Goal: Task Accomplishment & Management: Complete application form

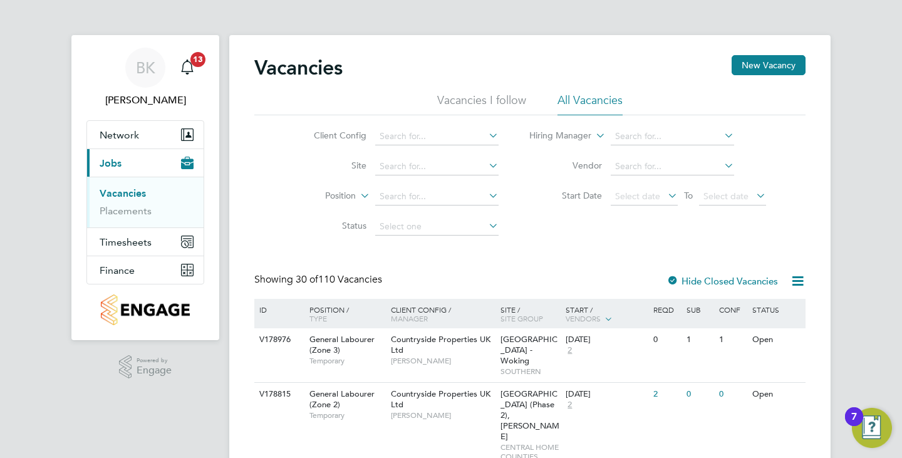
click at [737, 280] on label "Hide Closed Vacancies" at bounding box center [721, 281] width 111 height 12
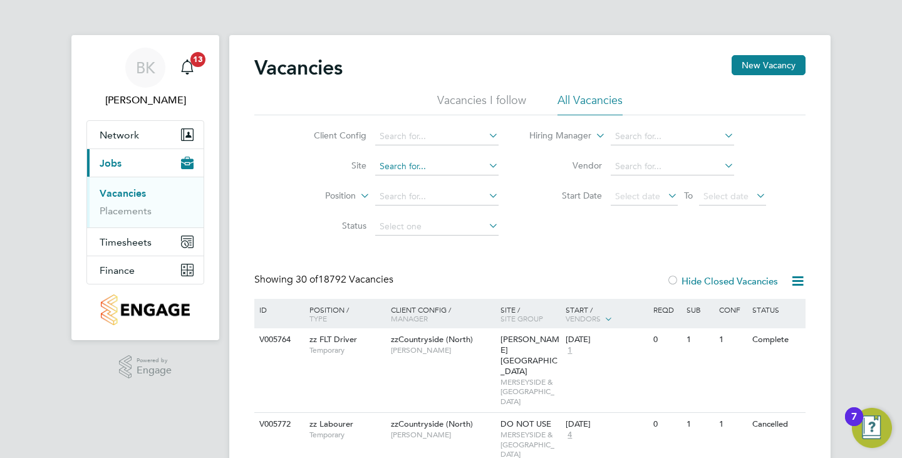
click at [443, 170] on input at bounding box center [436, 167] width 123 height 18
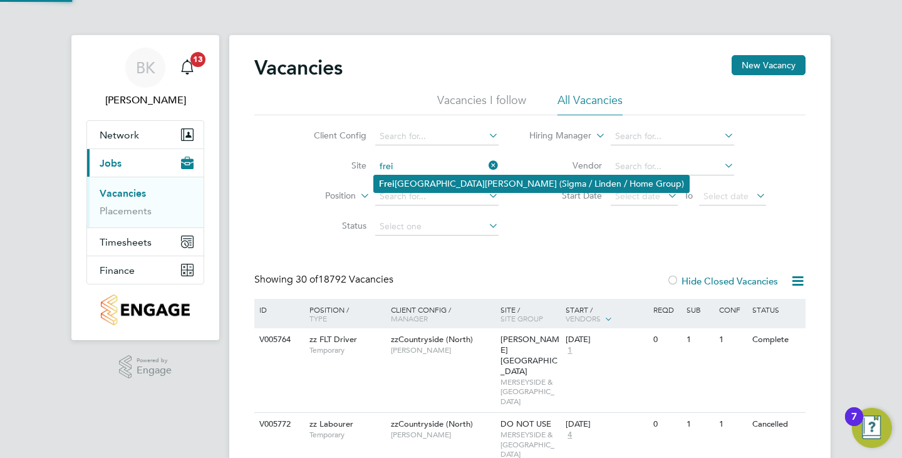
click at [438, 176] on li "Frei ght Village, St. James Road (Sigma / Linden / Home Group)" at bounding box center [531, 183] width 315 height 17
type input "Freight Village, St. James Road (Sigma / Linden / Home Group)"
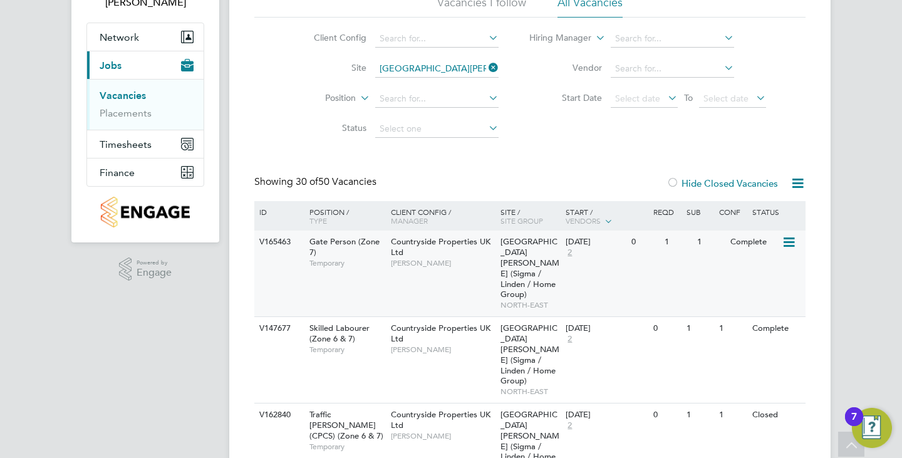
scroll to position [188, 0]
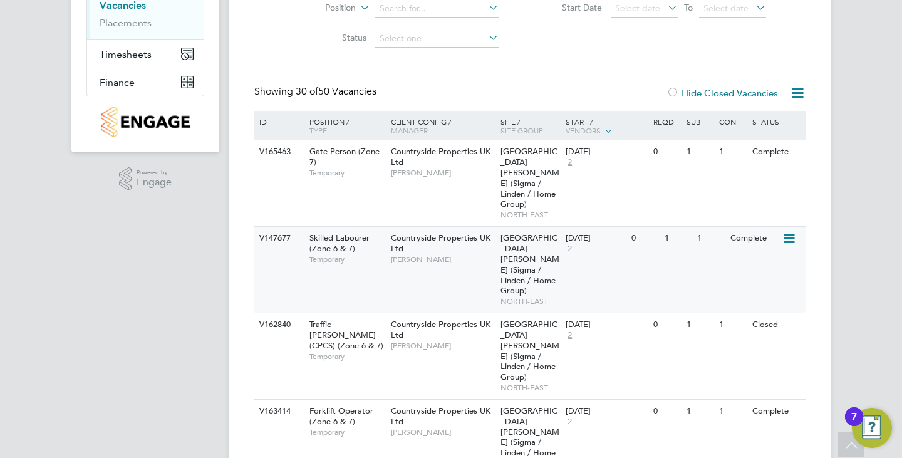
click at [484, 253] on div "V147677 Skilled Labourer (Zone 6 & 7) Temporary Countryside Properties UK Ltd M…" at bounding box center [529, 269] width 551 height 86
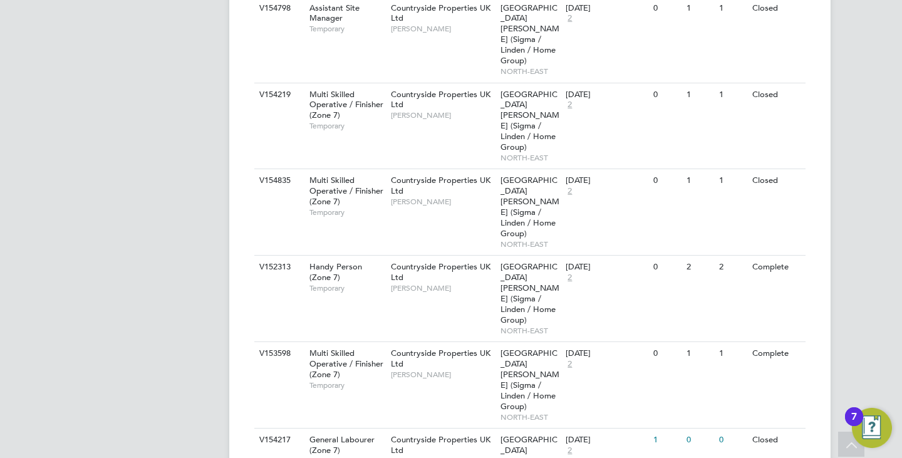
scroll to position [939, 0]
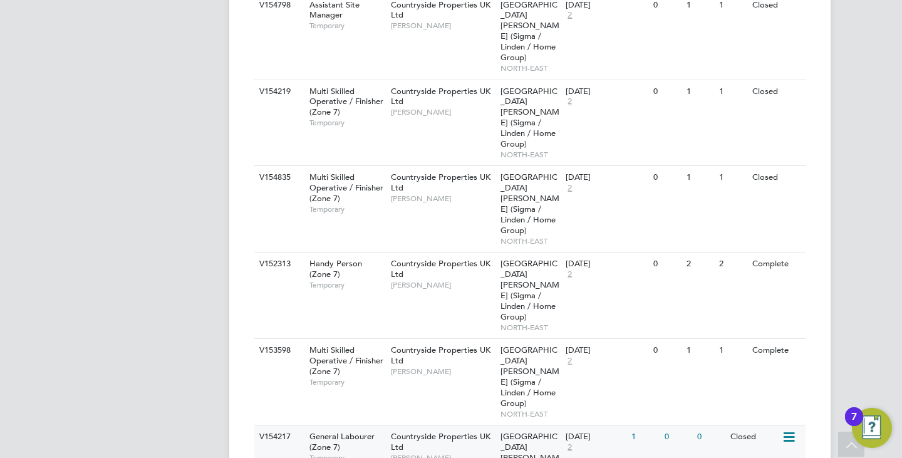
click at [453, 425] on div "Countryside Properties UK Ltd Lee Cole" at bounding box center [443, 446] width 110 height 43
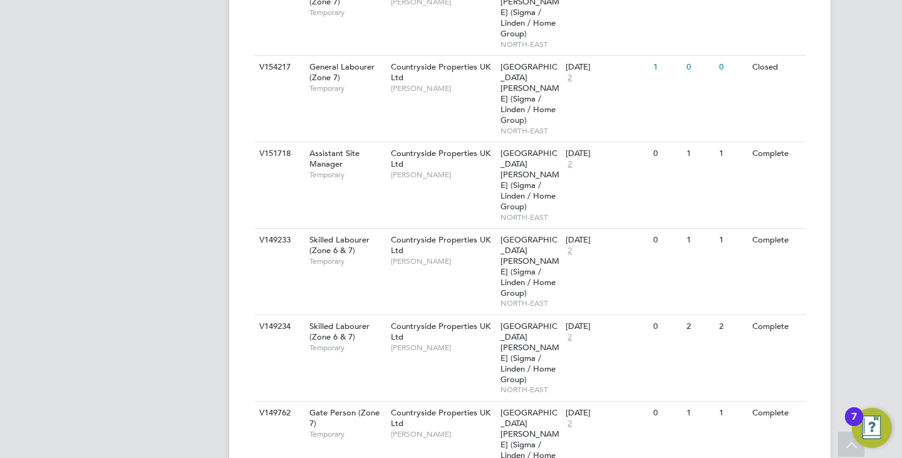
scroll to position [1315, 0]
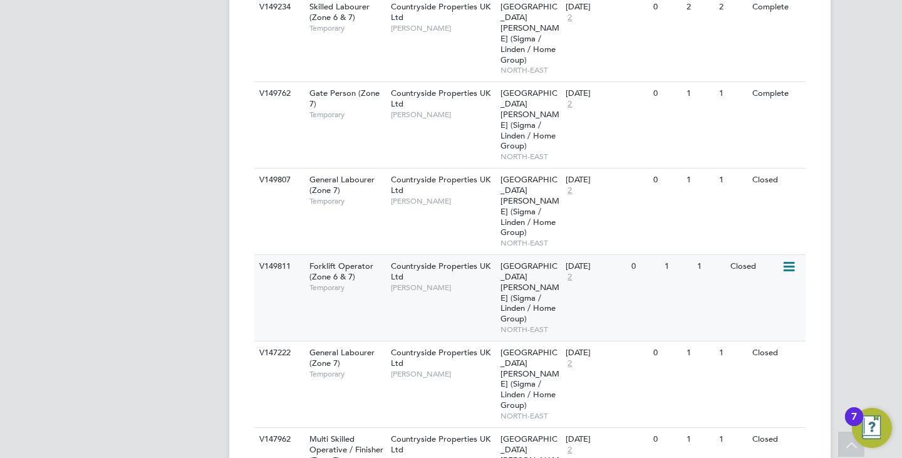
scroll to position [1691, 0]
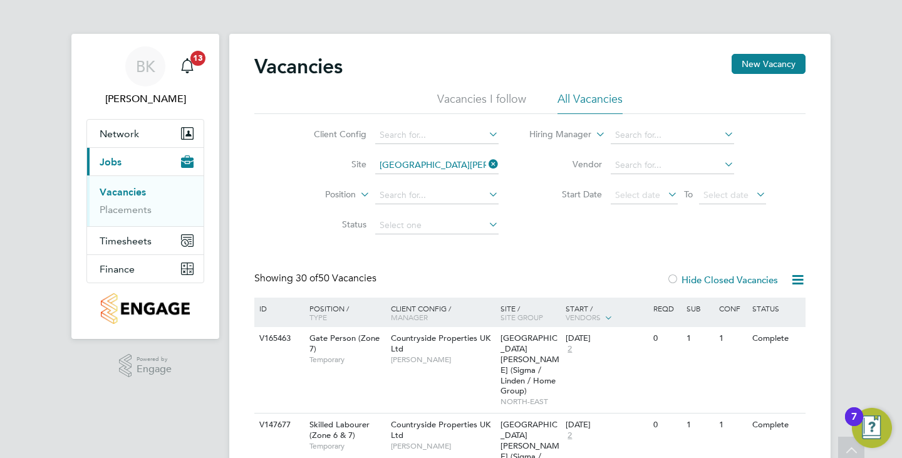
scroll to position [0, 0]
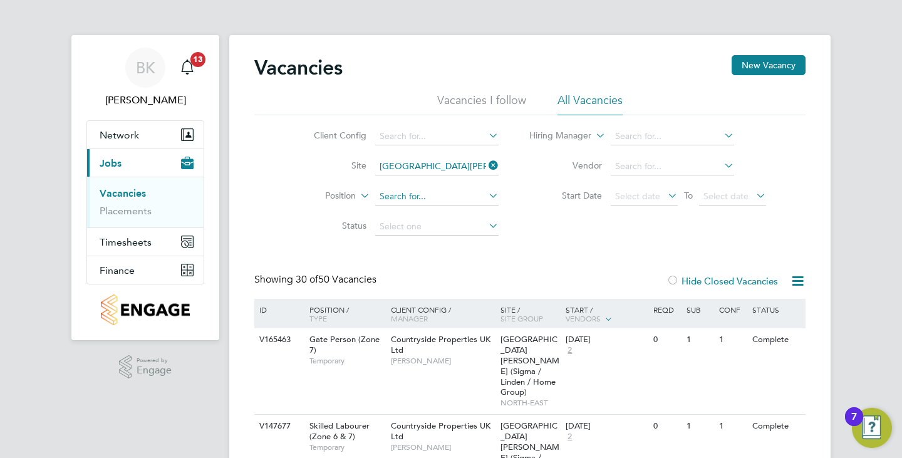
click at [423, 190] on input at bounding box center [436, 197] width 123 height 18
type input "labourer"
click at [358, 198] on icon at bounding box center [358, 192] width 0 height 11
click at [411, 197] on input at bounding box center [436, 197] width 123 height 18
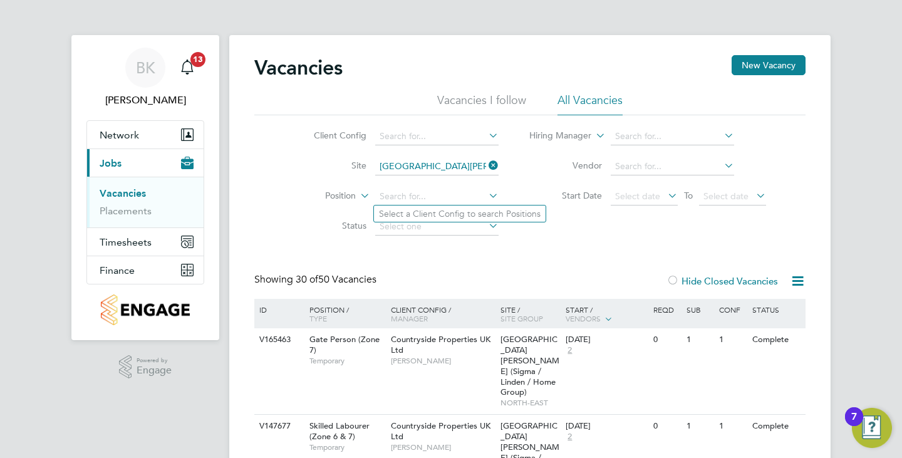
click at [596, 222] on div "Client Config Site Freight Village, St. James Road (Sigma / Linden / Home Group…" at bounding box center [529, 178] width 551 height 127
click at [423, 138] on input at bounding box center [436, 137] width 123 height 18
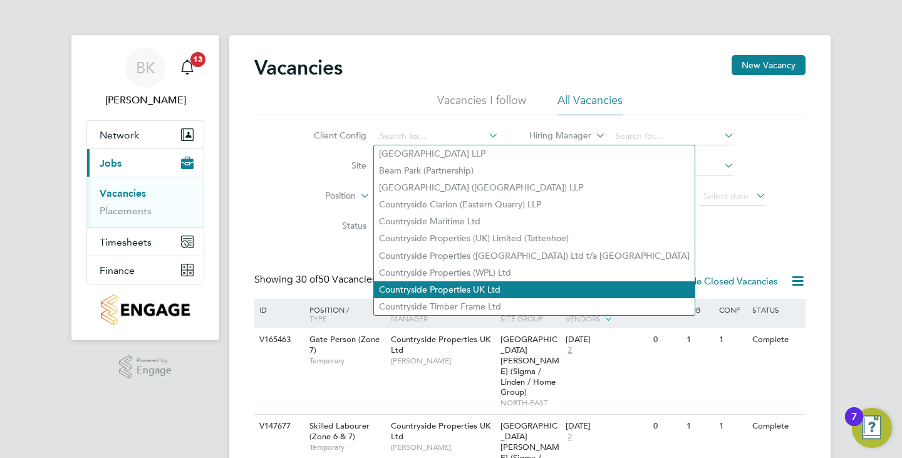
click at [479, 281] on li "Countryside Properties UK Ltd" at bounding box center [534, 289] width 321 height 17
type input "Countryside Properties UK Ltd"
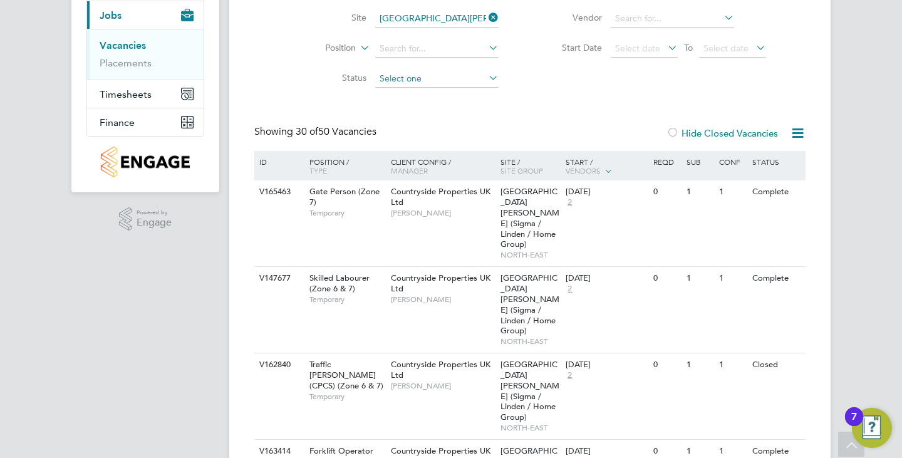
scroll to position [125, 0]
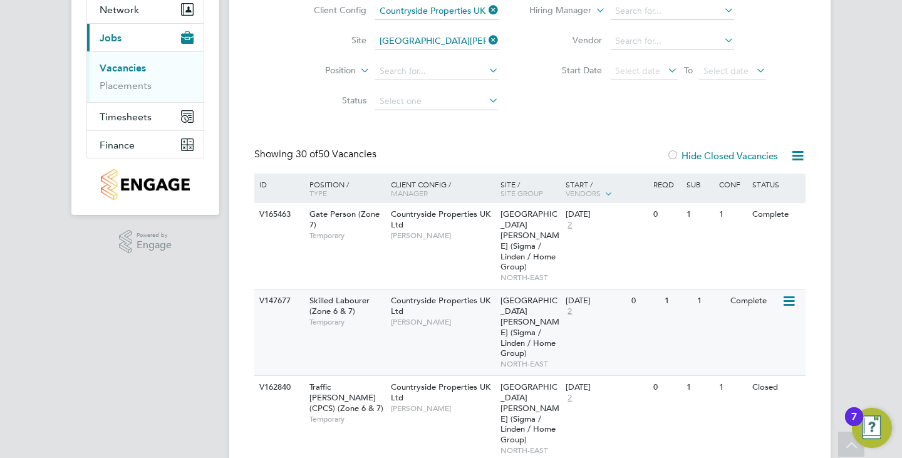
click at [442, 294] on div "Countryside Properties UK Ltd Michael Black" at bounding box center [443, 310] width 110 height 43
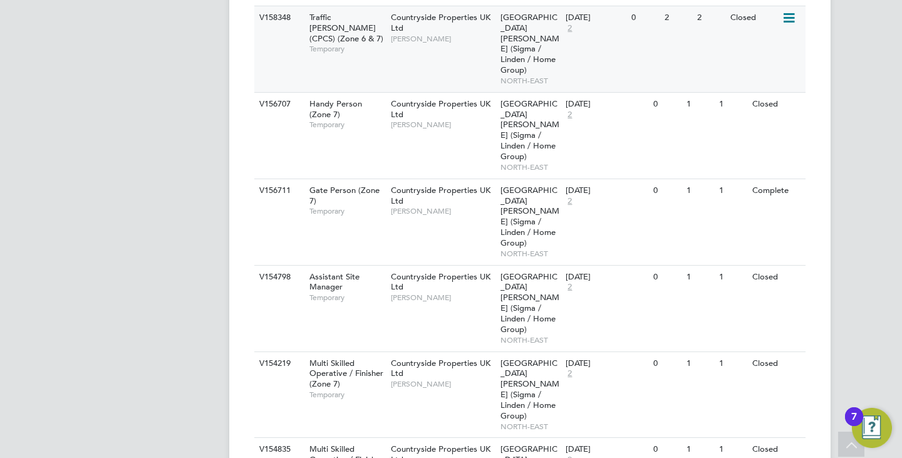
scroll to position [689, 0]
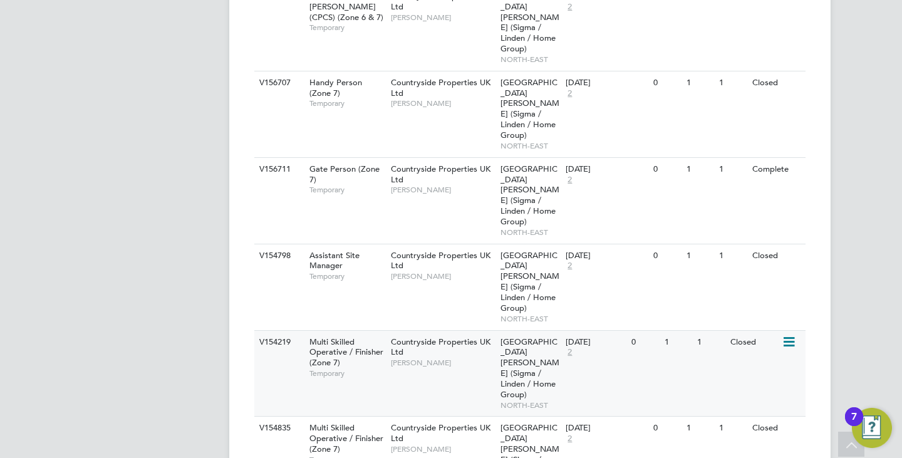
click at [459, 331] on div "Countryside Properties UK Ltd Lee Cole" at bounding box center [443, 352] width 110 height 43
click at [418, 417] on div "Countryside Properties UK Ltd Michael Black" at bounding box center [443, 438] width 110 height 43
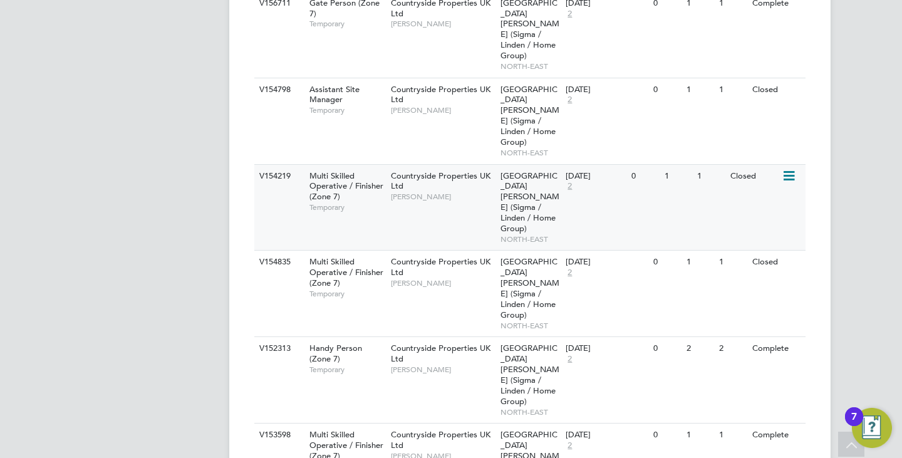
scroll to position [877, 0]
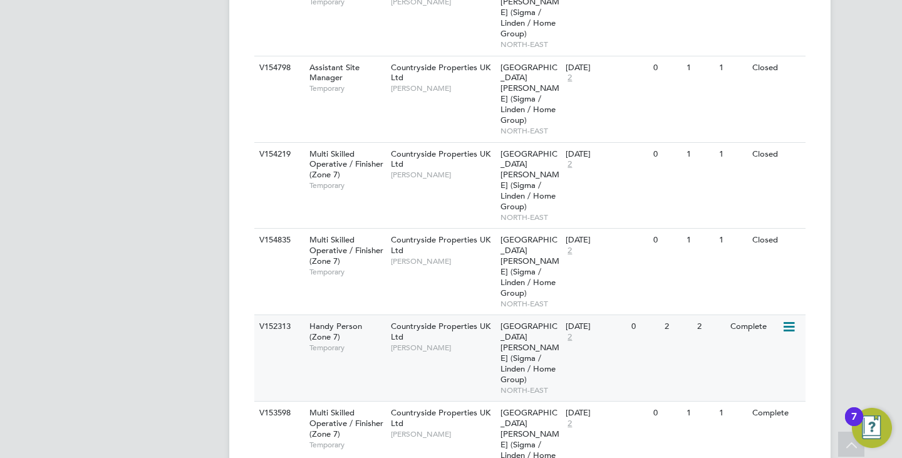
click at [447, 314] on div "V152313 Handy Person (Zone 7) Temporary Countryside Properties UK Ltd Michael B…" at bounding box center [529, 357] width 551 height 86
click at [419, 401] on div "Countryside Properties UK Ltd Michael Black" at bounding box center [443, 422] width 110 height 43
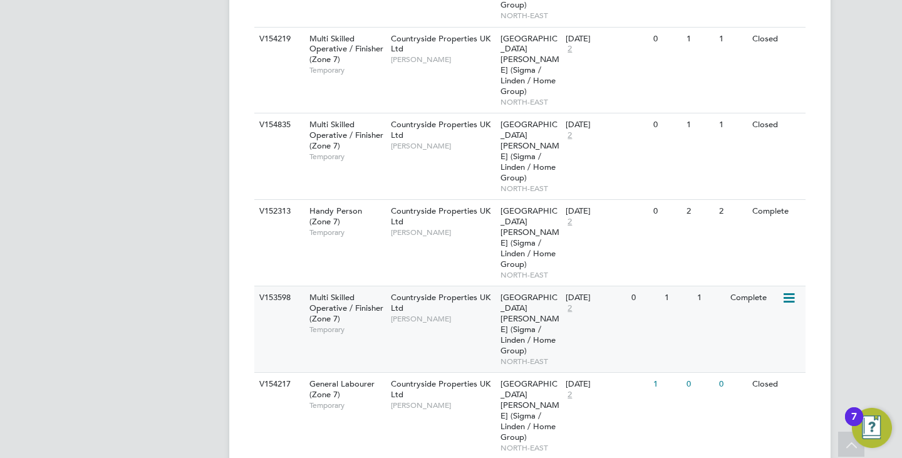
scroll to position [1002, 0]
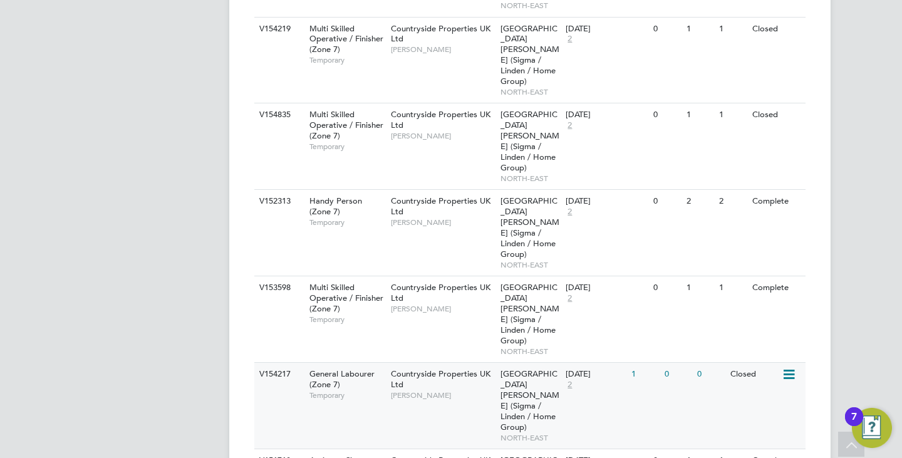
click at [386, 363] on div "General Labourer (Zone 7) Temporary" at bounding box center [344, 384] width 88 height 43
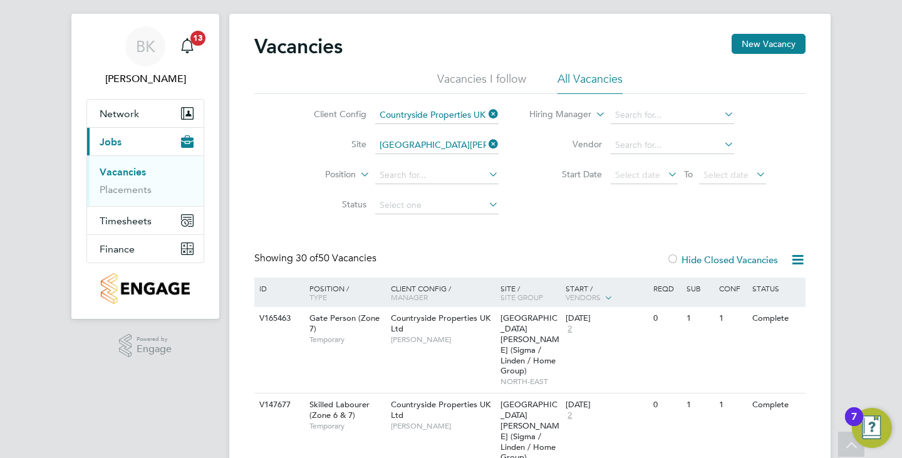
scroll to position [0, 0]
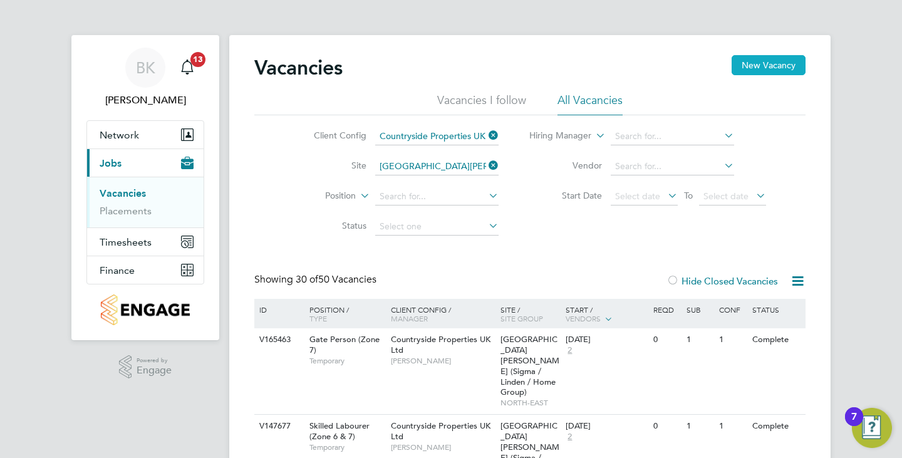
click at [773, 60] on button "New Vacancy" at bounding box center [769, 65] width 74 height 20
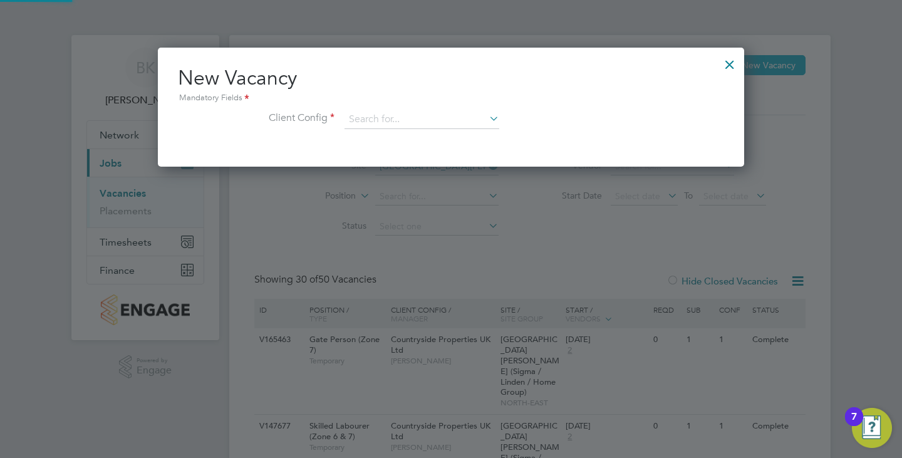
scroll to position [119, 587]
click at [480, 121] on input at bounding box center [421, 119] width 155 height 19
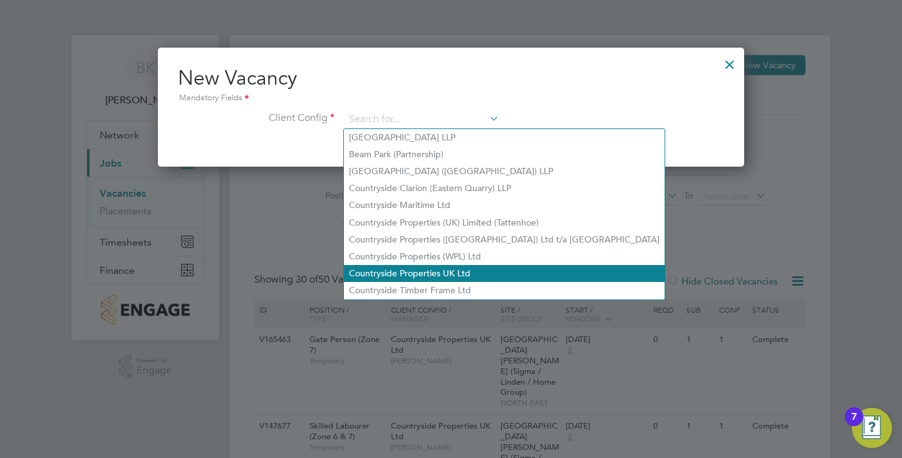
click at [450, 267] on li "Countryside Properties UK Ltd" at bounding box center [504, 273] width 321 height 17
type input "Countryside Properties UK Ltd"
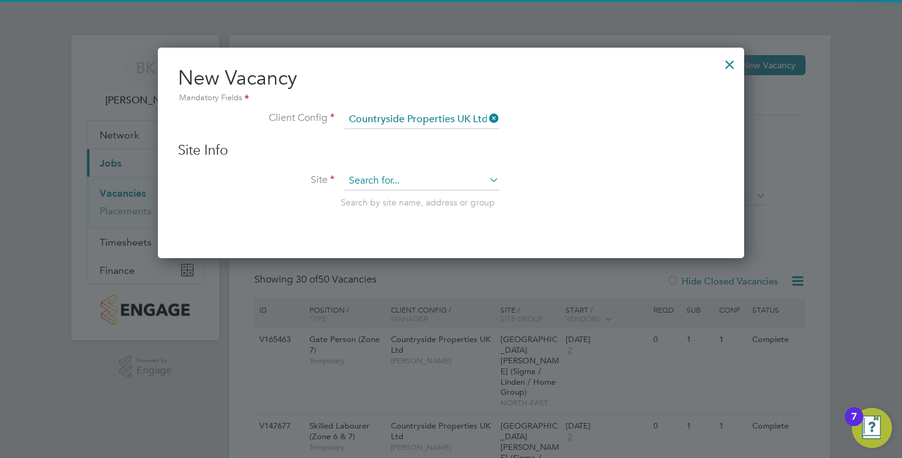
click at [405, 180] on input at bounding box center [421, 181] width 155 height 19
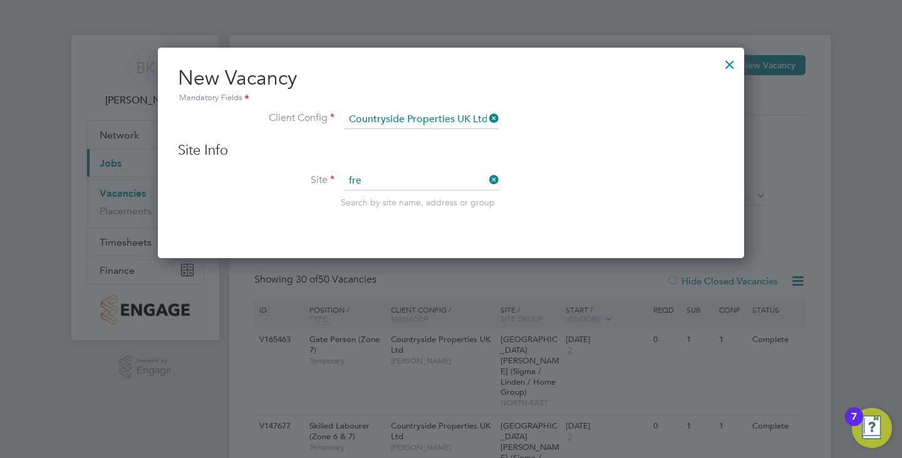
click at [408, 200] on li "Fre ight Village, St. James Road (Sigma / Linden / Home Group)" at bounding box center [500, 198] width 313 height 17
type input "Freight Village, St. James Road (Sigma / Linden / Home Group)"
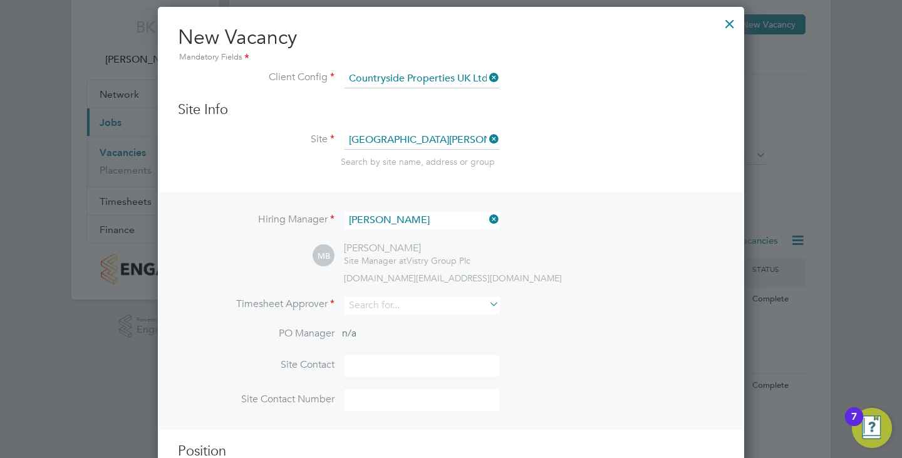
scroll to position [63, 0]
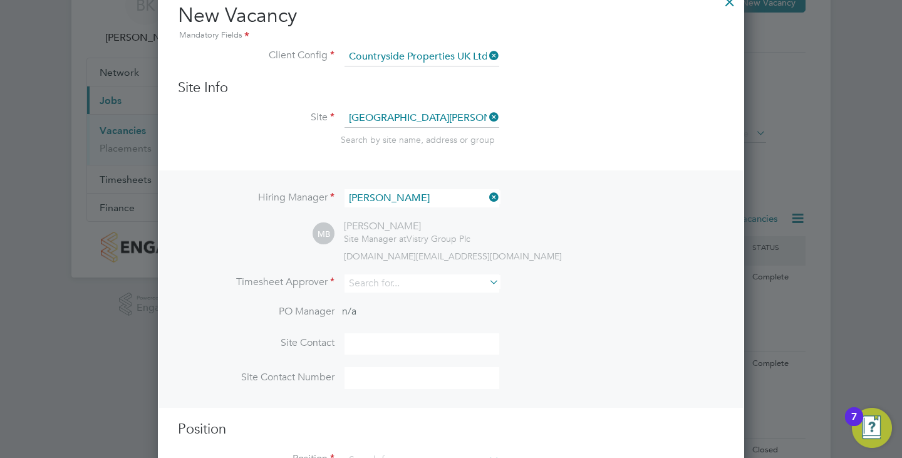
click at [487, 195] on icon at bounding box center [487, 198] width 0 height 18
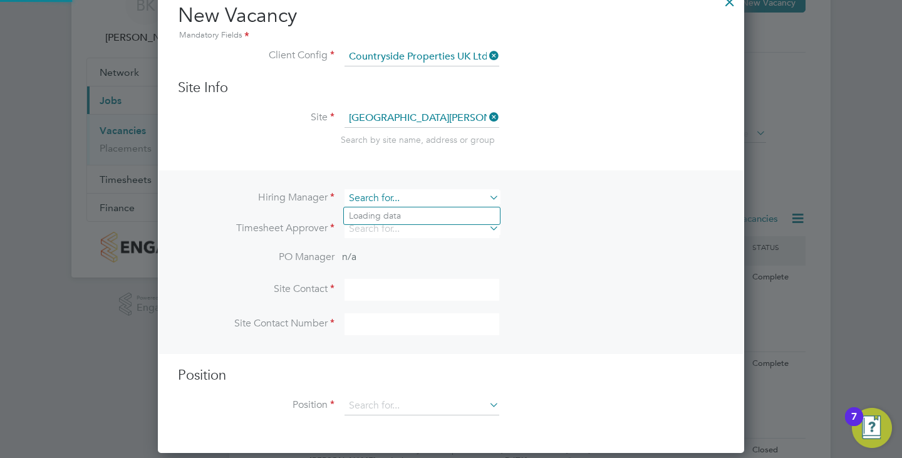
click at [423, 196] on input at bounding box center [421, 198] width 155 height 18
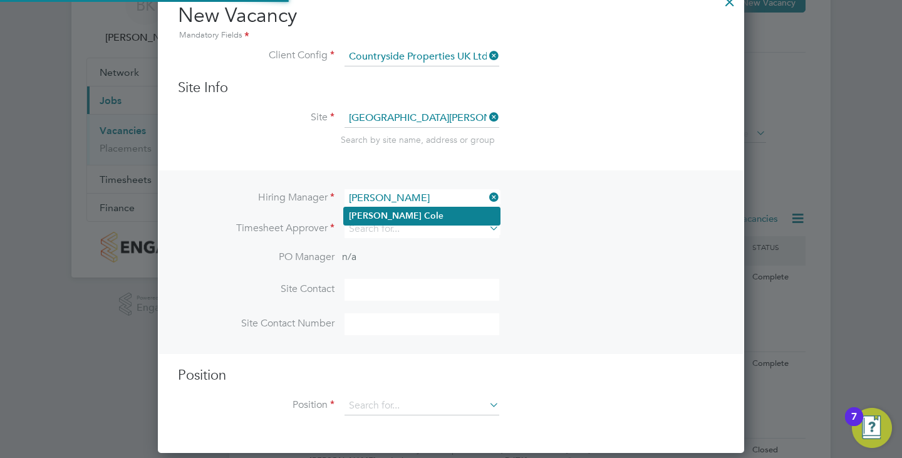
click at [422, 210] on li "Lee Col e" at bounding box center [422, 215] width 156 height 17
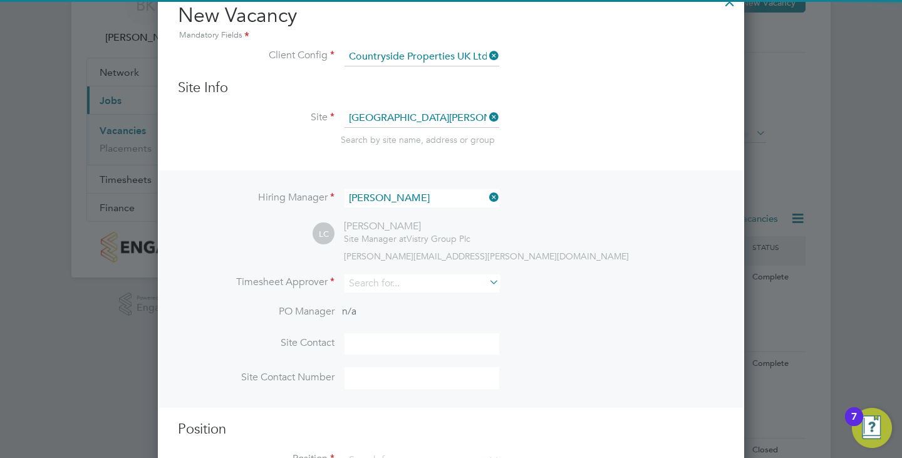
type input "[PERSON_NAME]"
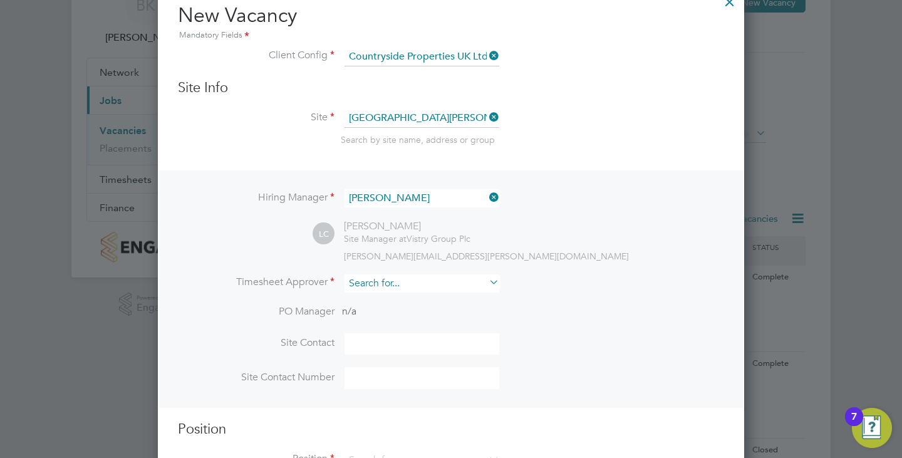
click at [393, 284] on input at bounding box center [421, 283] width 155 height 18
click at [392, 315] on li "Lee C ole" at bounding box center [425, 318] width 163 height 17
type input "[PERSON_NAME]"
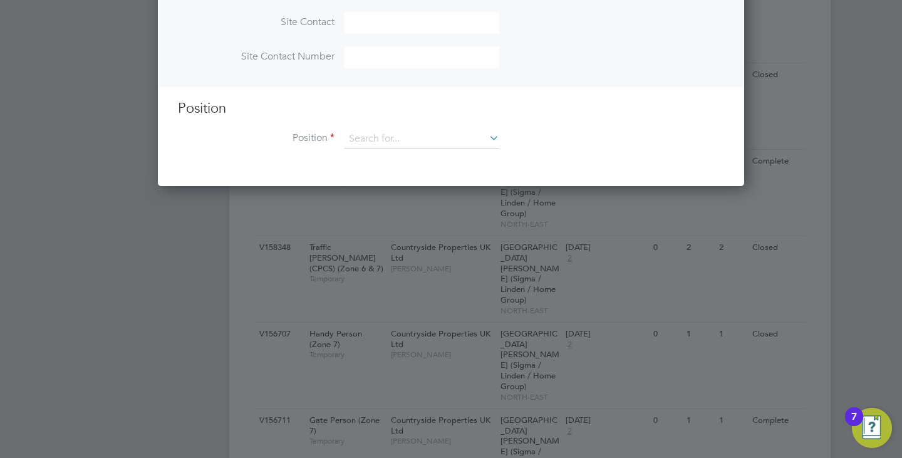
scroll to position [438, 0]
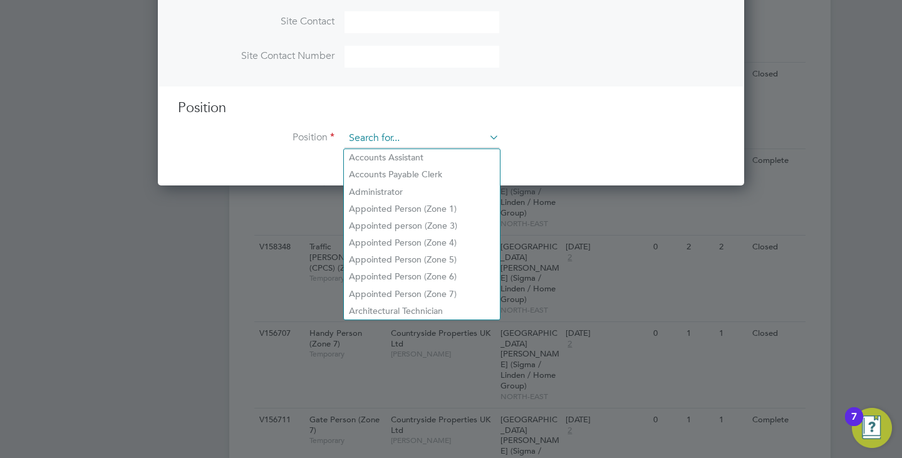
click at [420, 142] on input at bounding box center [421, 138] width 155 height 19
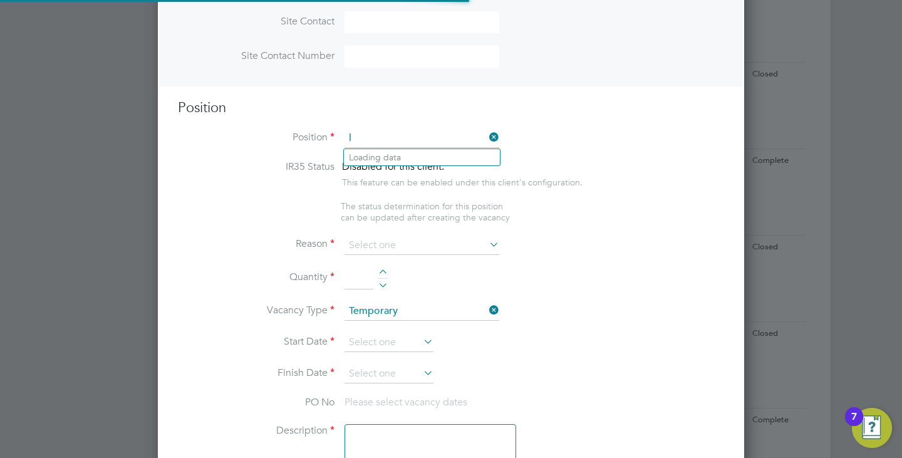
scroll to position [1806, 587]
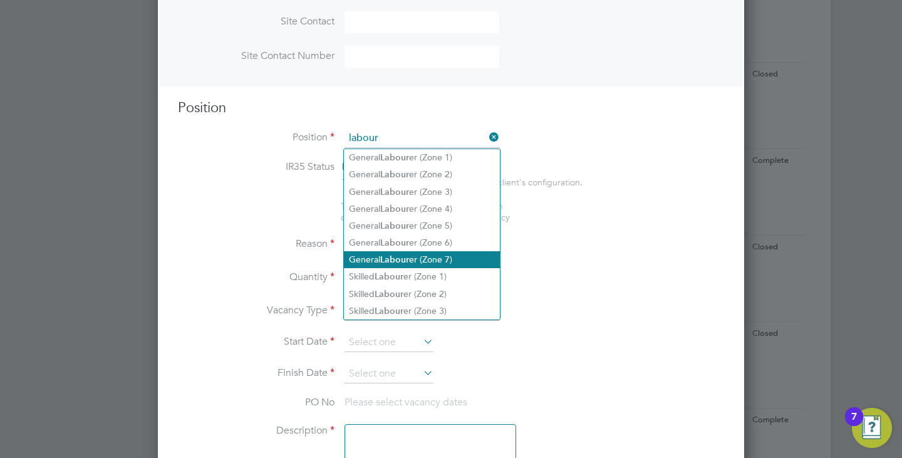
click at [433, 254] on li "General Labour er (Zone 7)" at bounding box center [422, 259] width 156 height 17
type input "General Labourer (Zone 7)"
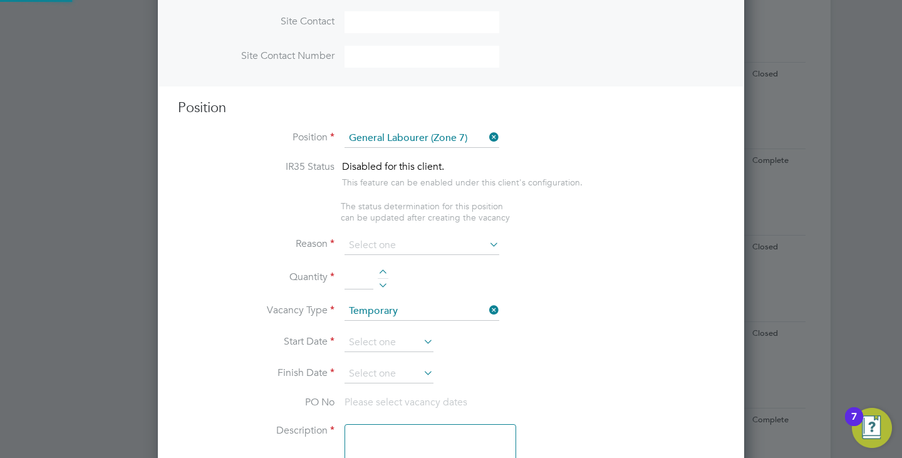
click at [578, 267] on li "Reason" at bounding box center [451, 251] width 546 height 31
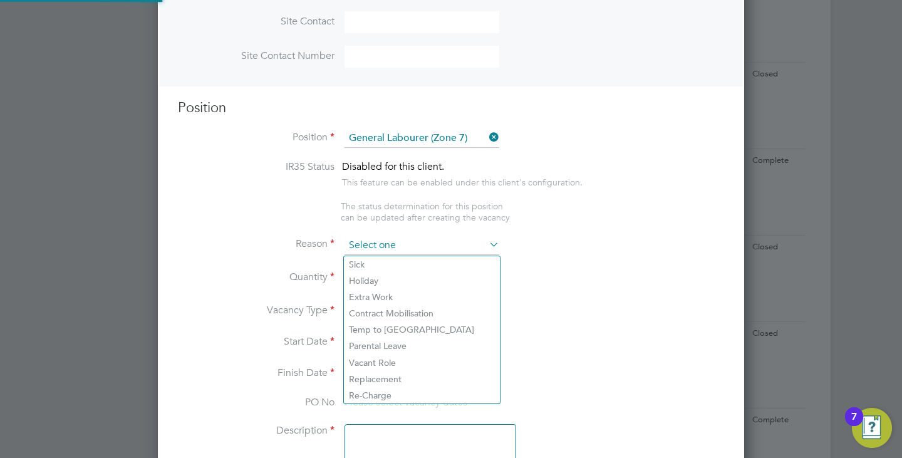
click at [441, 244] on input at bounding box center [421, 245] width 155 height 19
type textarea "• General labouring duties • Supporting the trades on site • Moving materials a…"
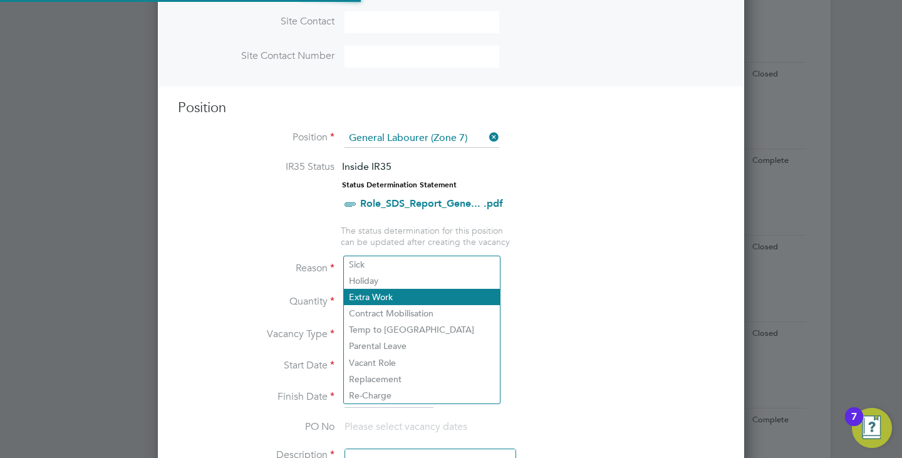
scroll to position [37, 66]
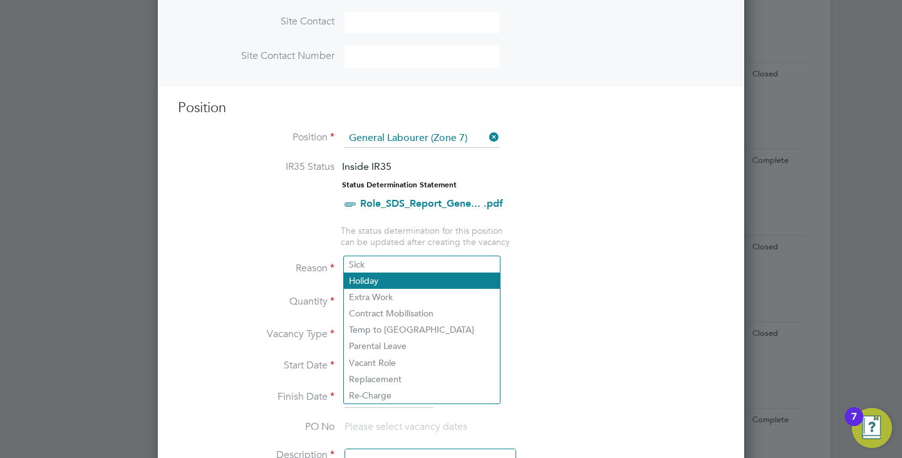
click at [403, 285] on li "Holiday" at bounding box center [422, 280] width 156 height 16
type input "Holiday"
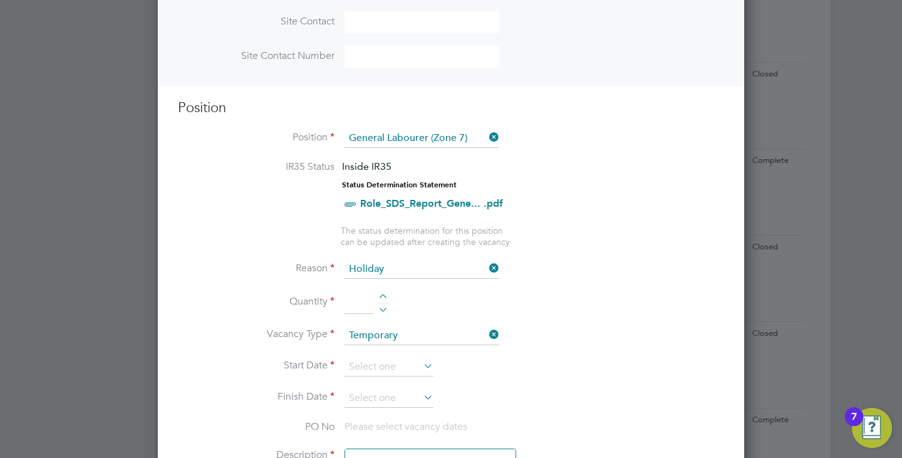
click at [380, 297] on div at bounding box center [383, 298] width 11 height 9
type input "1"
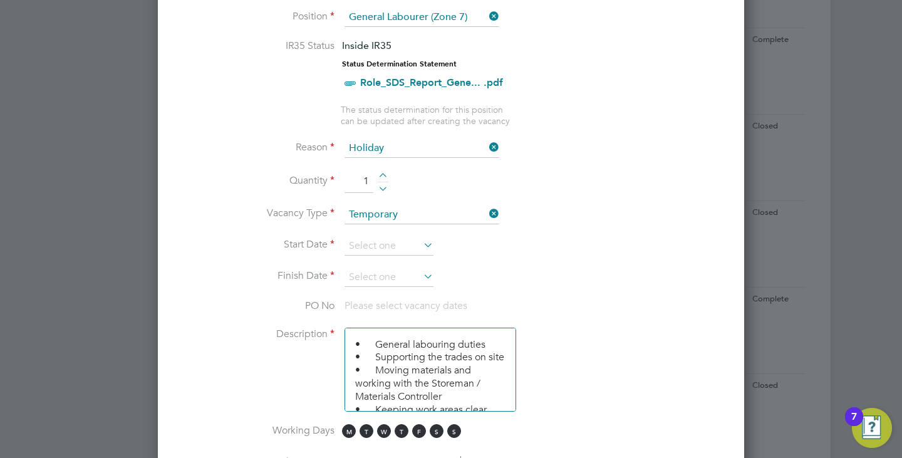
scroll to position [564, 0]
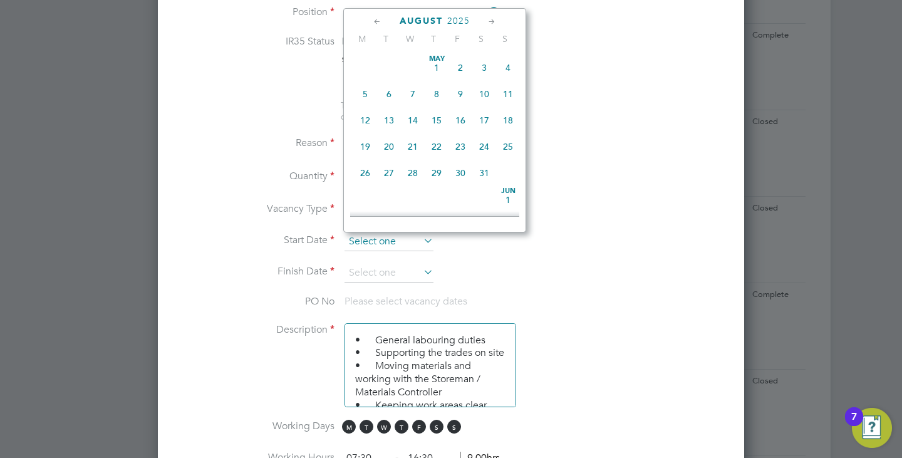
click at [380, 246] on input at bounding box center [388, 241] width 89 height 19
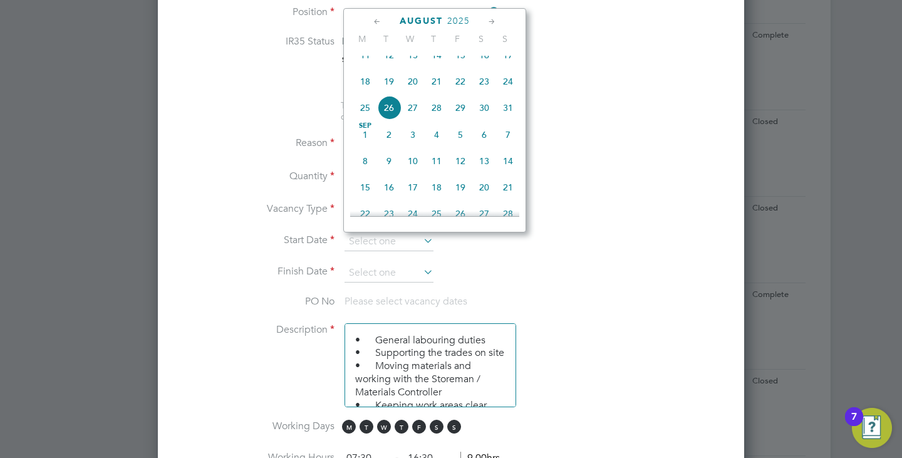
click at [393, 117] on span "26" at bounding box center [389, 108] width 24 height 24
type input "26 Aug 2025"
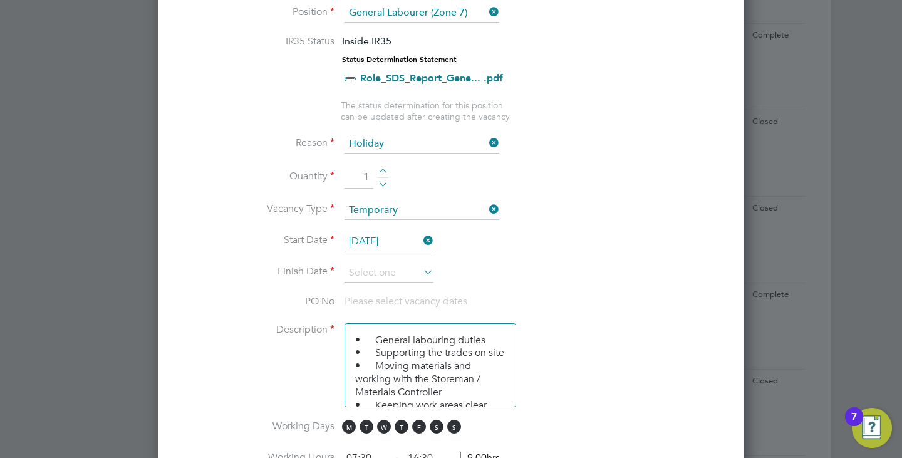
click at [407, 263] on li "Start Date 26 Aug 2025" at bounding box center [451, 247] width 546 height 31
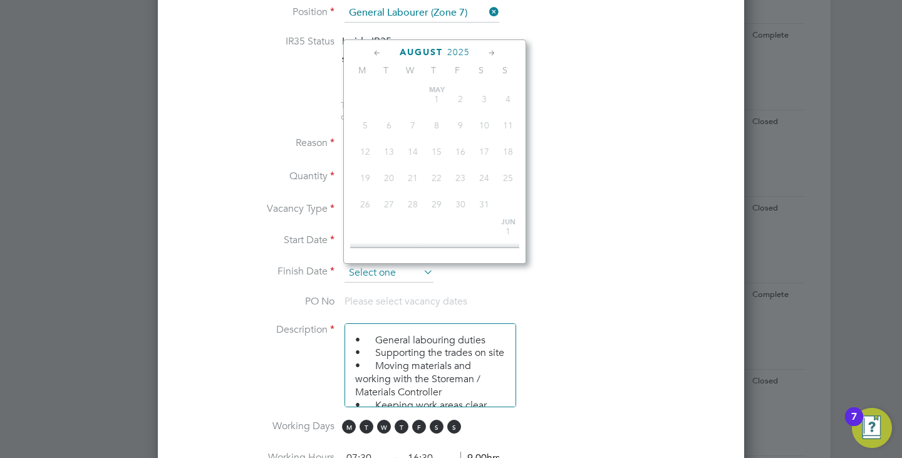
click at [407, 279] on input at bounding box center [388, 273] width 89 height 19
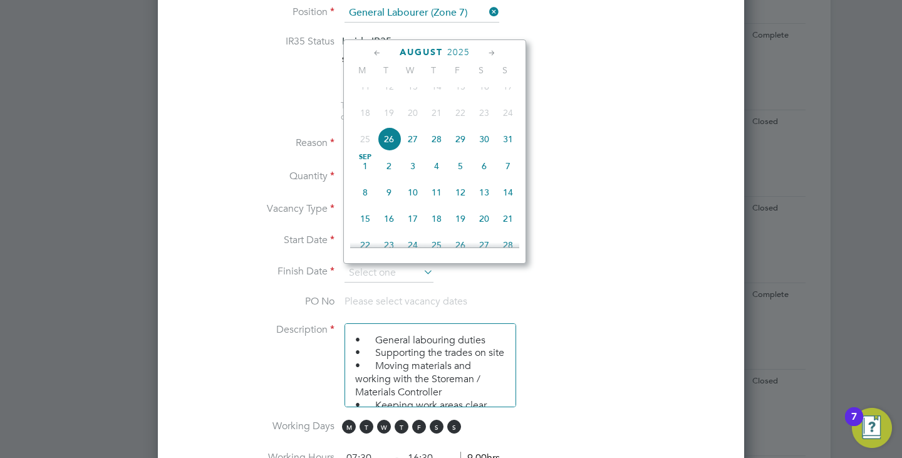
click at [368, 202] on span "8" at bounding box center [365, 192] width 24 height 24
type input "08 Sep 2025"
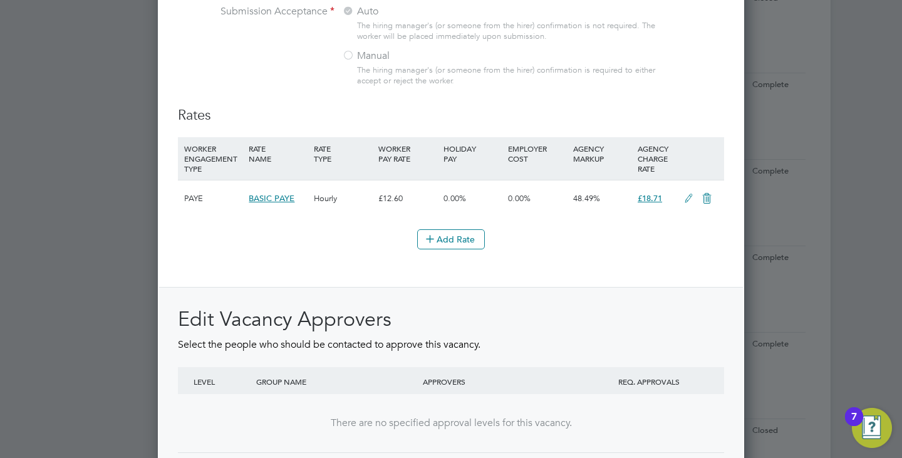
scroll to position [1691, 0]
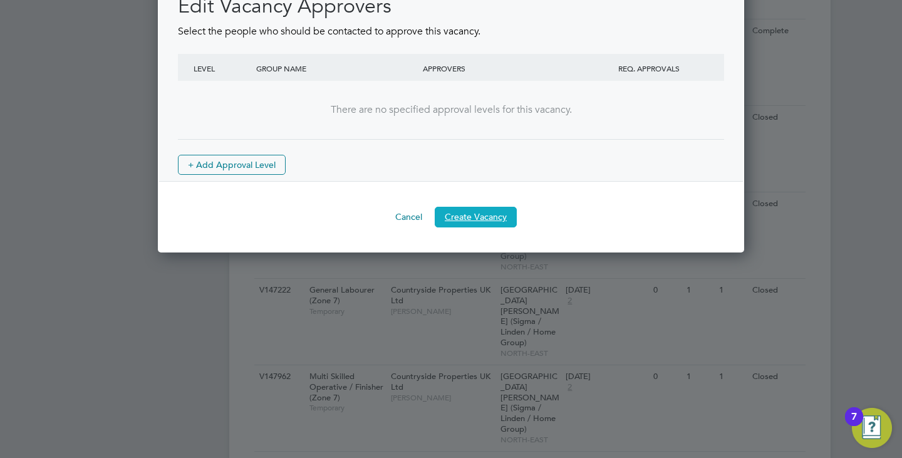
click at [486, 221] on button "Create Vacancy" at bounding box center [476, 217] width 82 height 20
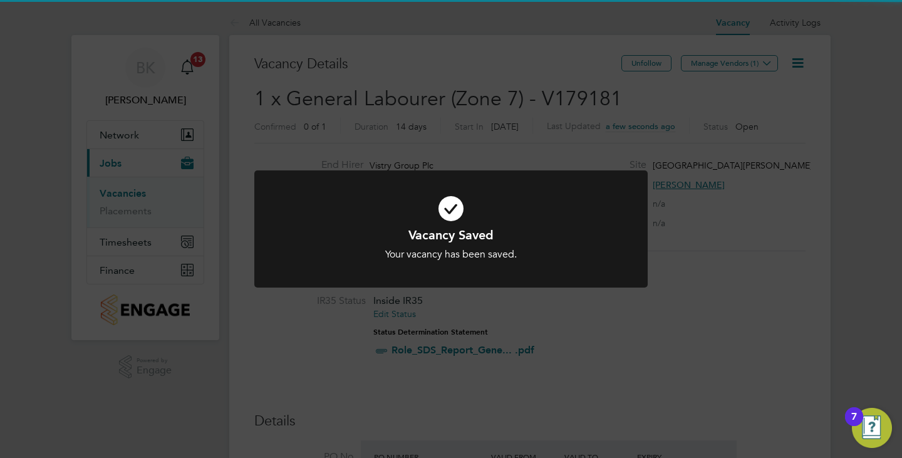
click at [797, 186] on div "Vacancy Saved Your vacancy has been saved. Cancel Okay" at bounding box center [451, 229] width 902 height 458
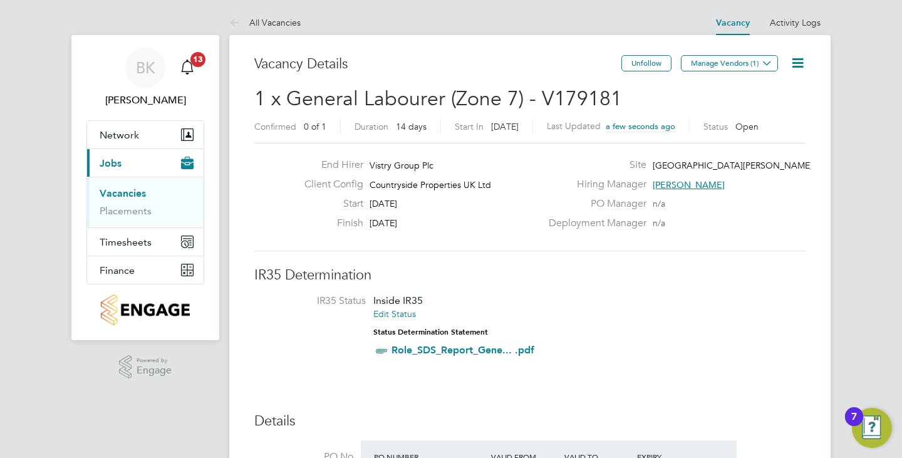
click at [795, 58] on icon at bounding box center [798, 63] width 16 height 16
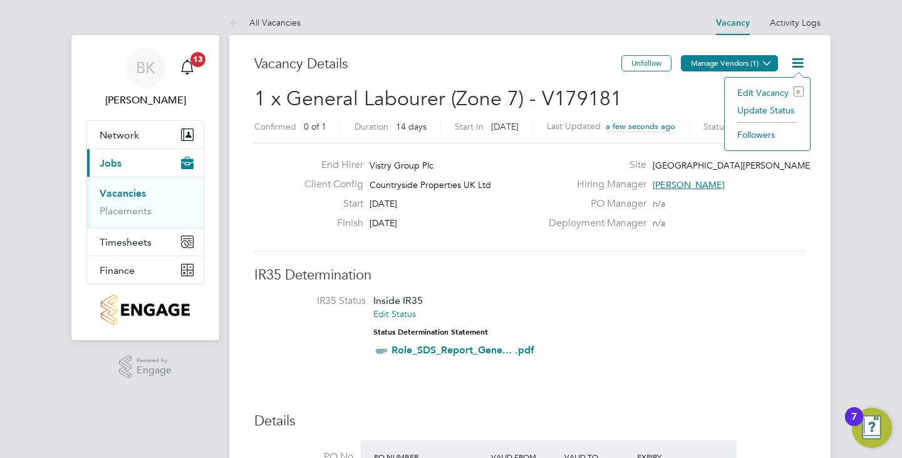
click at [717, 66] on button "Manage Vendors (1)" at bounding box center [729, 63] width 97 height 16
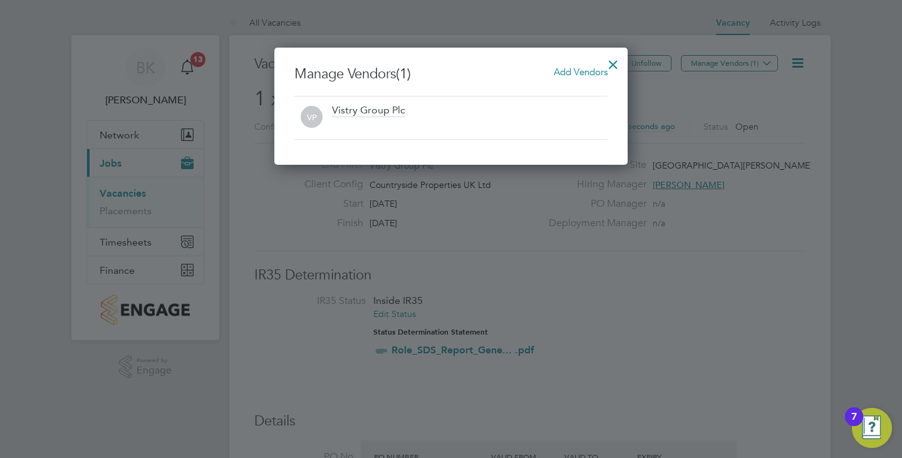
click at [578, 69] on span "Add Vendors" at bounding box center [581, 72] width 54 height 12
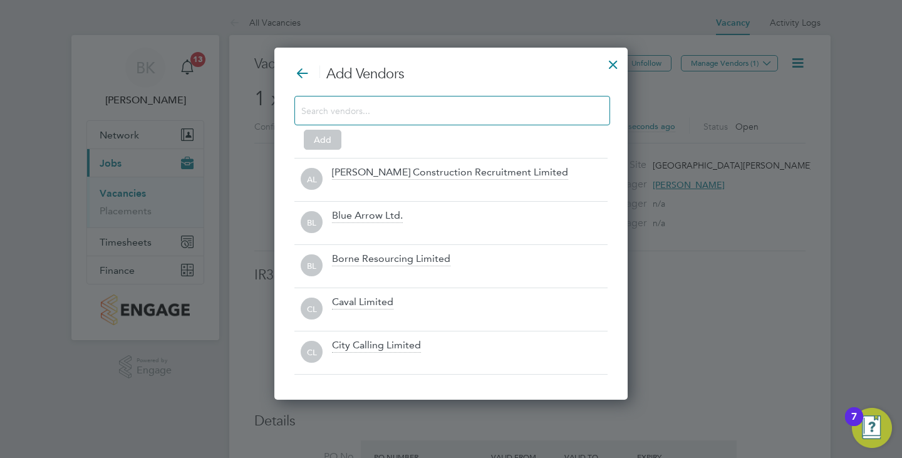
click at [427, 106] on input at bounding box center [442, 110] width 282 height 16
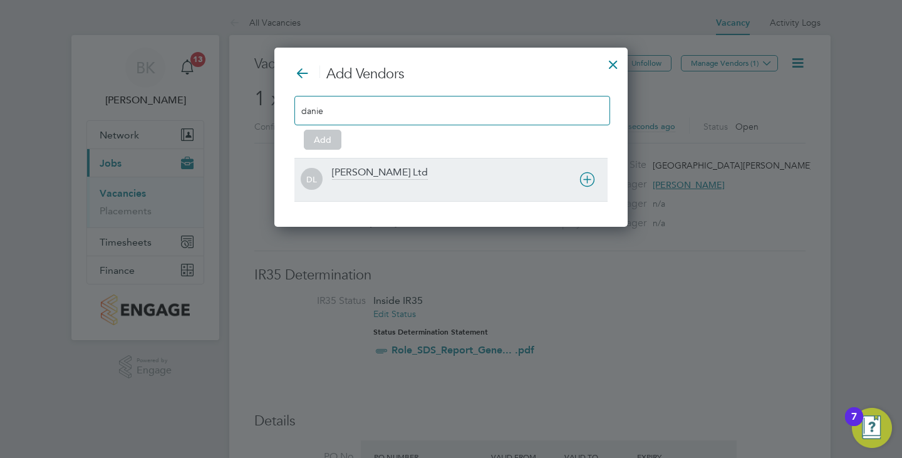
type input "danie"
click at [404, 174] on div "Daniel Owen Ltd" at bounding box center [380, 173] width 96 height 14
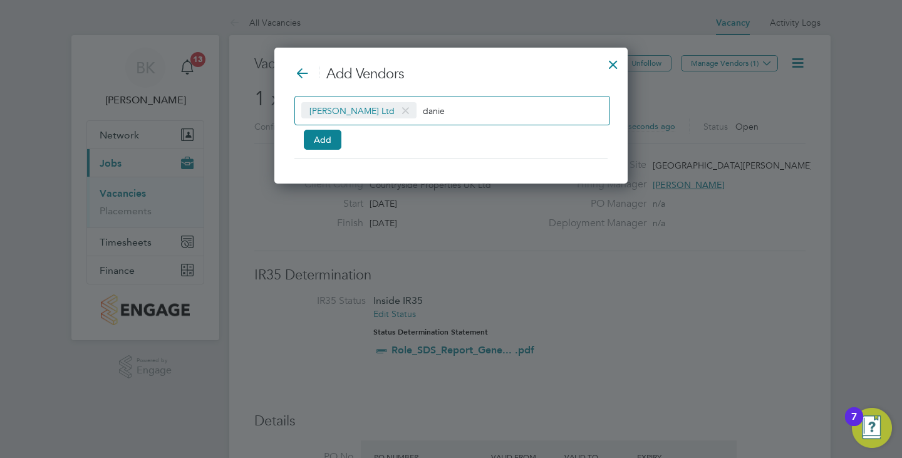
drag, startPoint x: 435, startPoint y: 106, endPoint x: 397, endPoint y: 111, distance: 38.5
click at [397, 111] on div "Daniel Owen Ltd danie" at bounding box center [452, 110] width 316 height 29
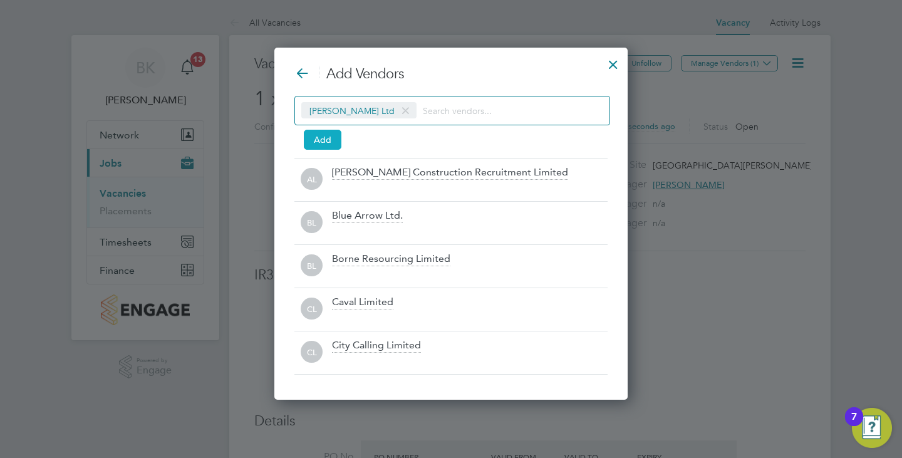
click at [317, 138] on button "Add" at bounding box center [323, 140] width 38 height 20
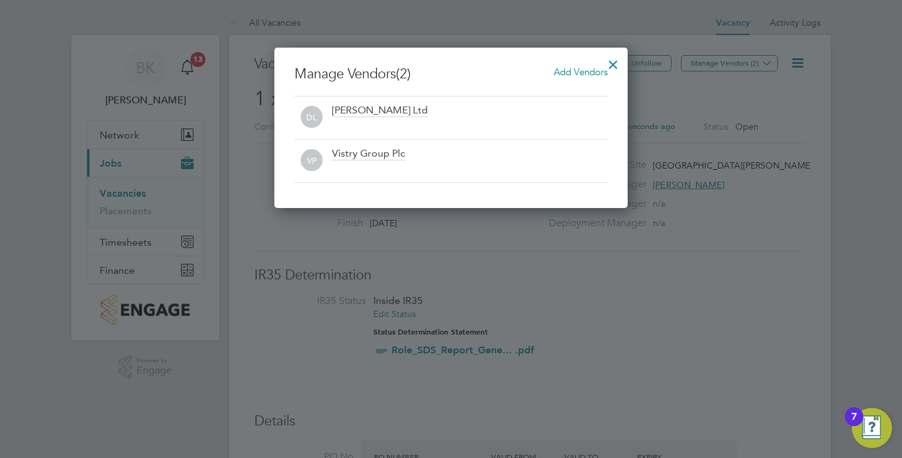
click at [624, 65] on div at bounding box center [613, 61] width 23 height 23
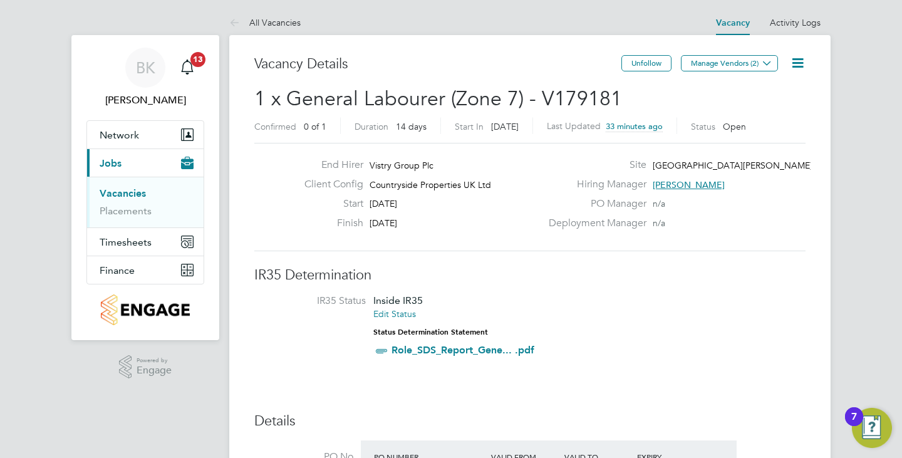
click at [129, 192] on link "Vacancies" at bounding box center [123, 193] width 46 height 12
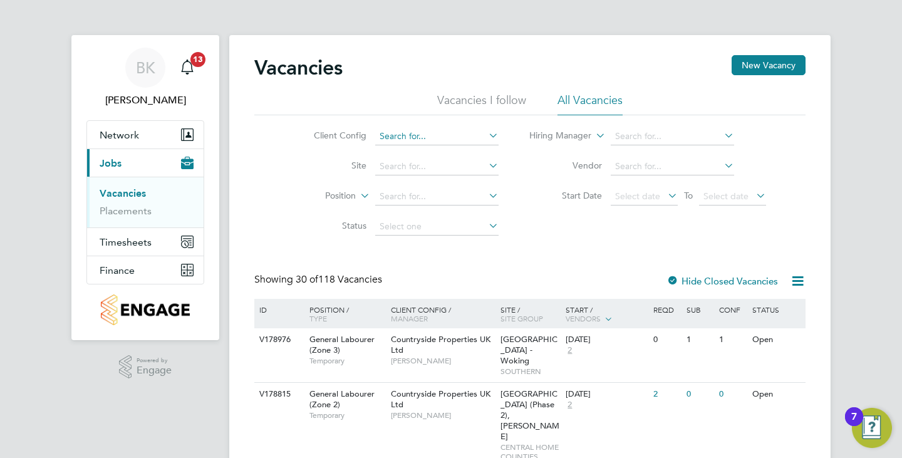
click at [410, 138] on input at bounding box center [436, 137] width 123 height 18
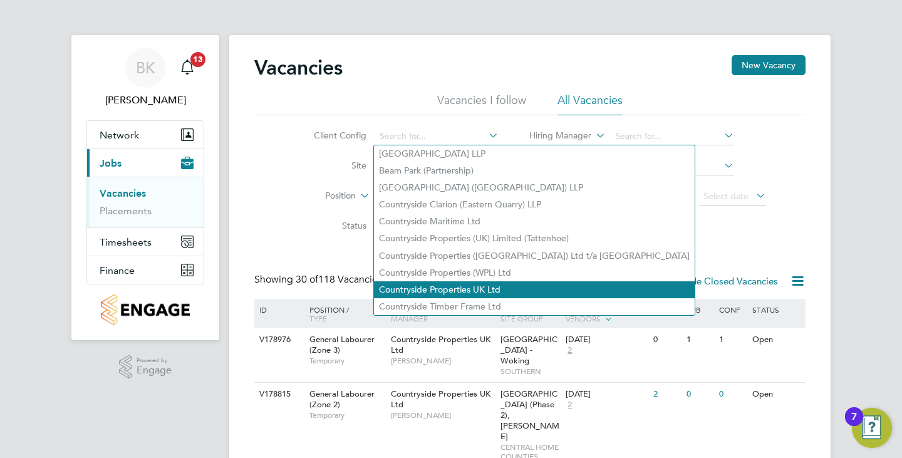
click at [440, 281] on li "Countryside Properties UK Ltd" at bounding box center [534, 289] width 321 height 17
type input "Countryside Properties UK Ltd"
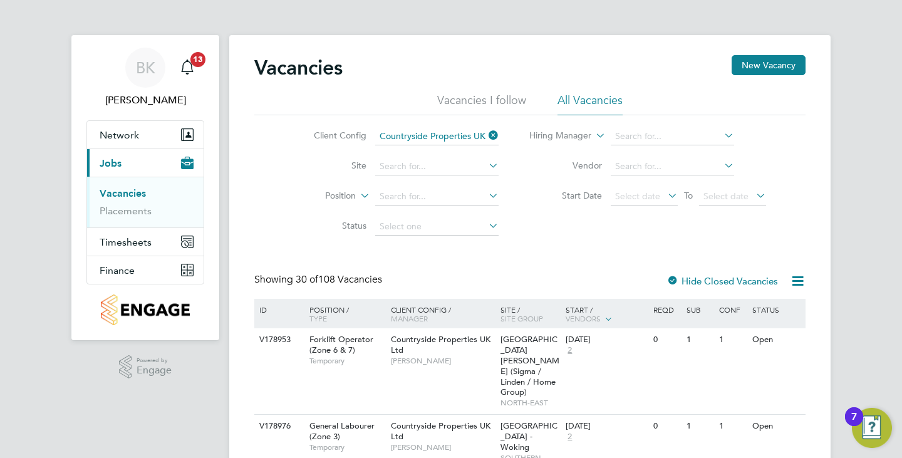
click at [708, 282] on label "Hide Closed Vacancies" at bounding box center [721, 281] width 111 height 12
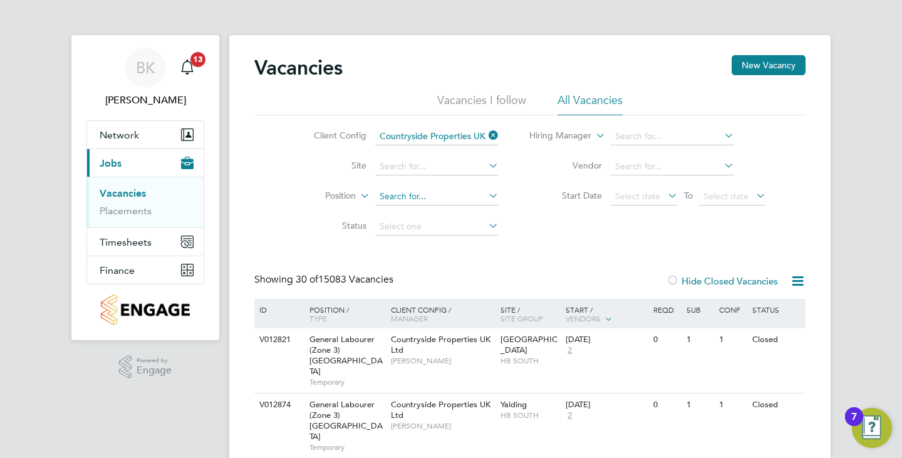
click at [419, 202] on input at bounding box center [436, 197] width 123 height 18
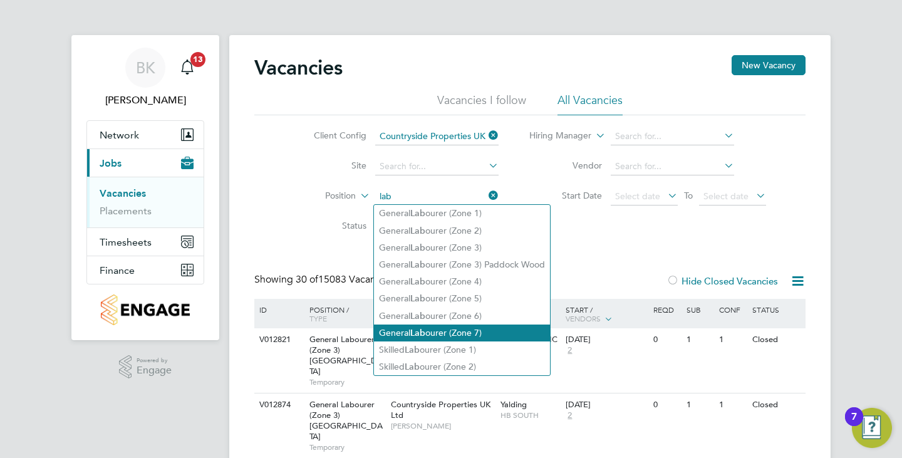
click at [482, 324] on li "General Lab ourer (Zone 7)" at bounding box center [462, 332] width 176 height 17
type input "General Labourer (Zone 7)"
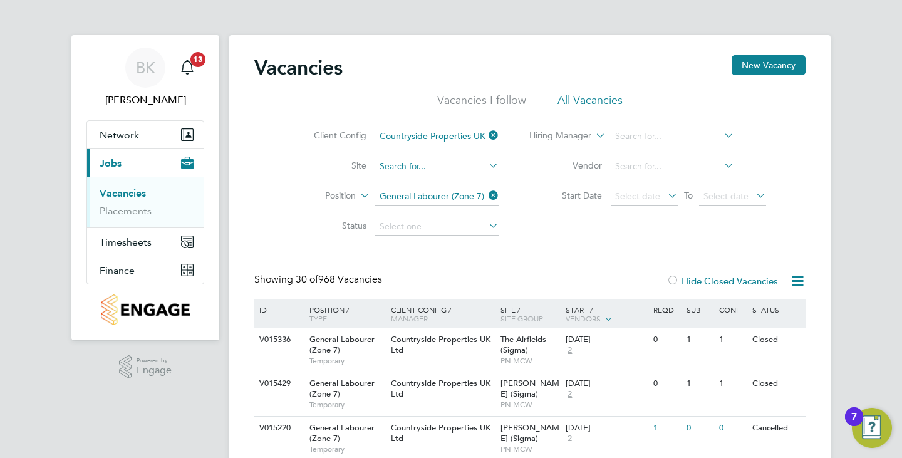
click at [400, 162] on input at bounding box center [436, 167] width 123 height 18
click at [430, 212] on li "Fre ight Village, St. James Road (Sigma / Linden / Home Group)" at bounding box center [530, 216] width 313 height 17
type input "Freight Village, St. James Road (Sigma / Linden / Home Group)"
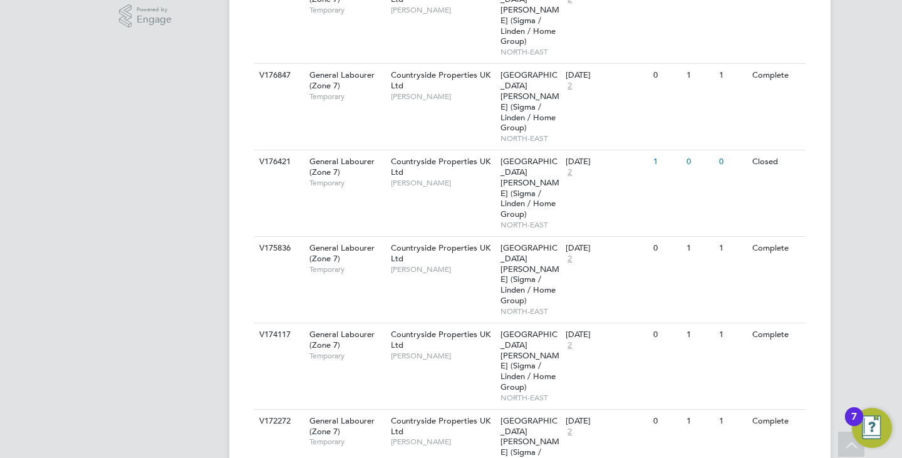
scroll to position [320, 0]
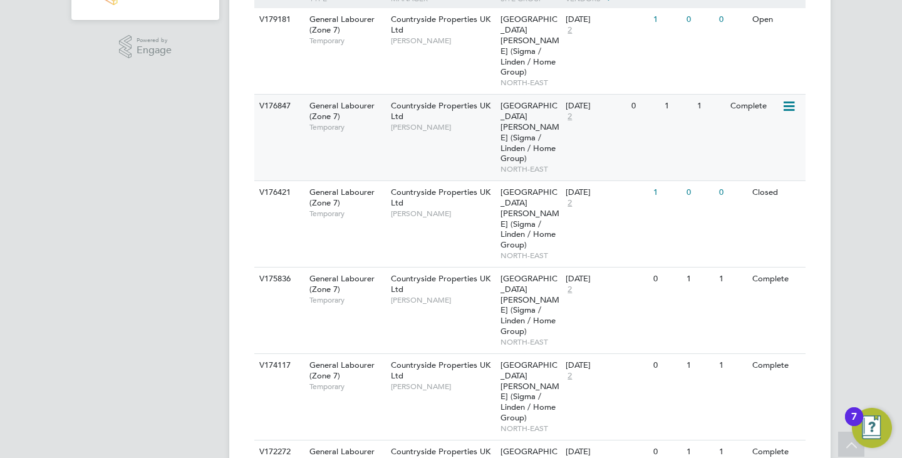
click at [346, 97] on div "General Labourer (Zone 7) Temporary" at bounding box center [344, 116] width 88 height 43
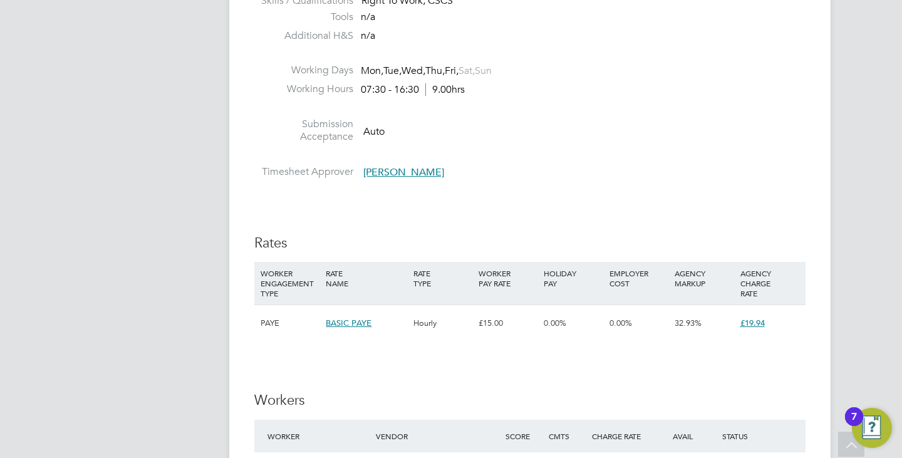
scroll to position [438, 0]
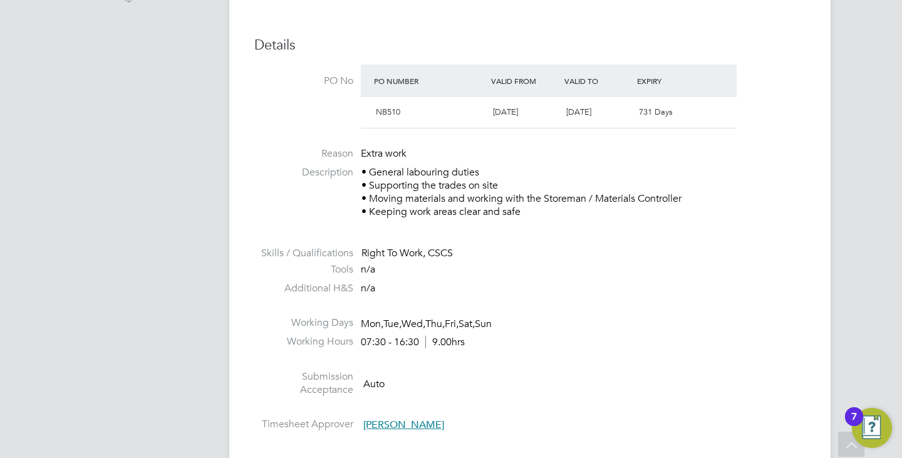
scroll to position [752, 0]
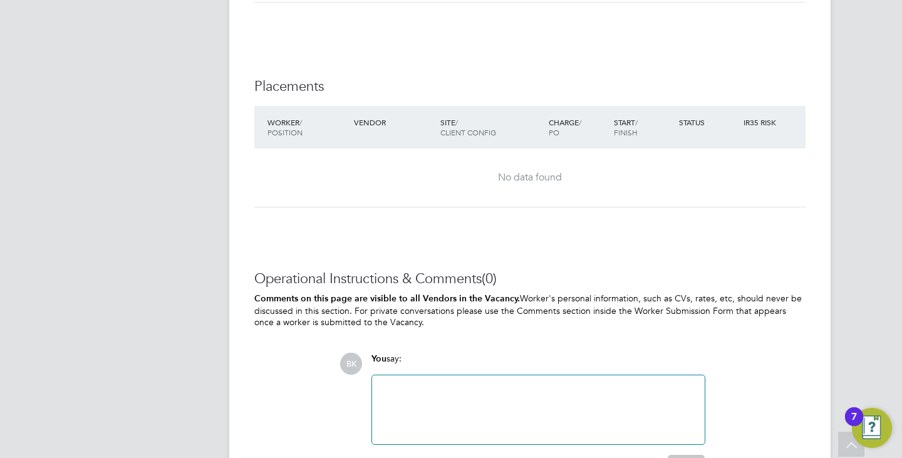
scroll to position [1191, 0]
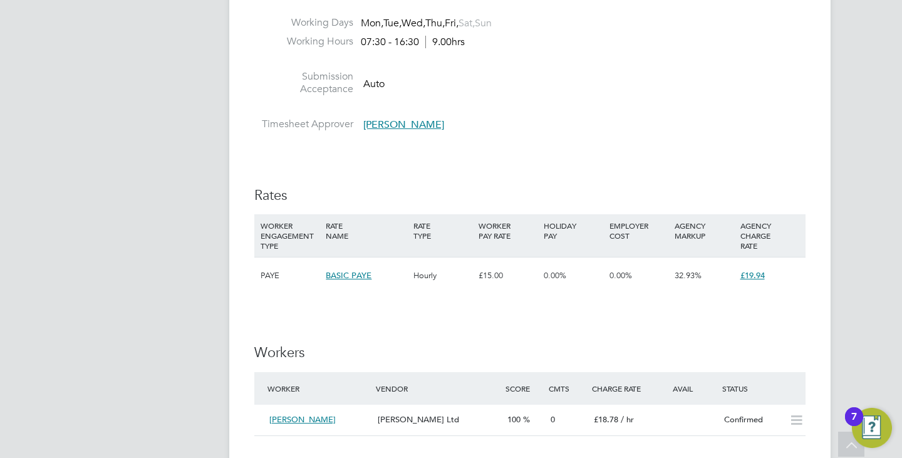
scroll to position [939, 0]
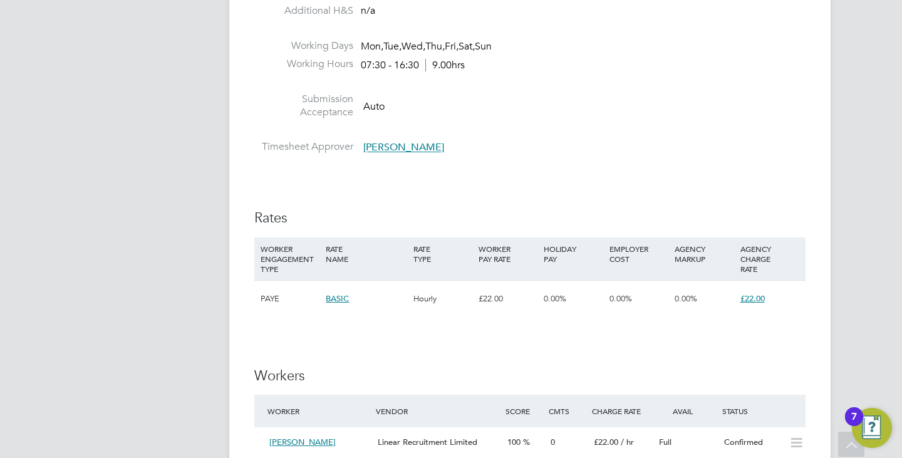
scroll to position [939, 0]
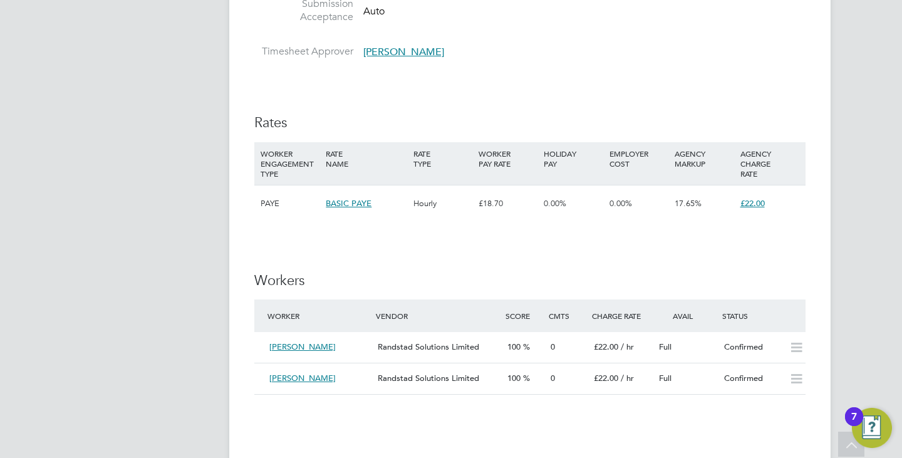
scroll to position [814, 0]
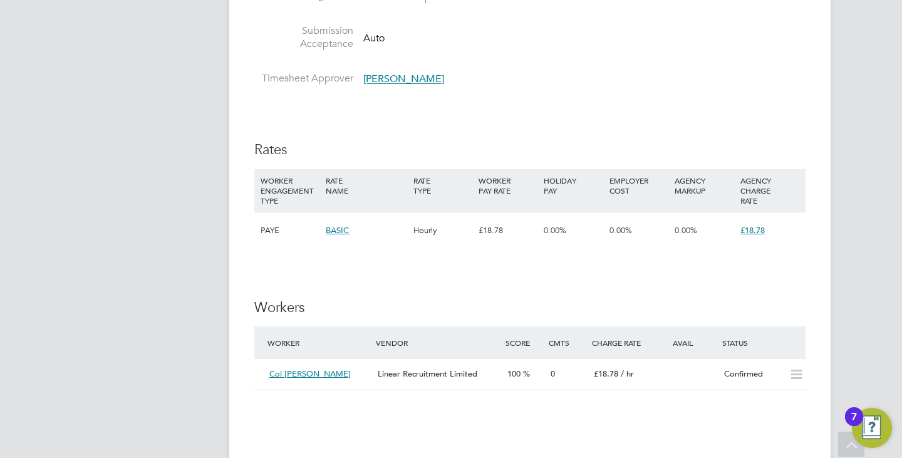
scroll to position [939, 0]
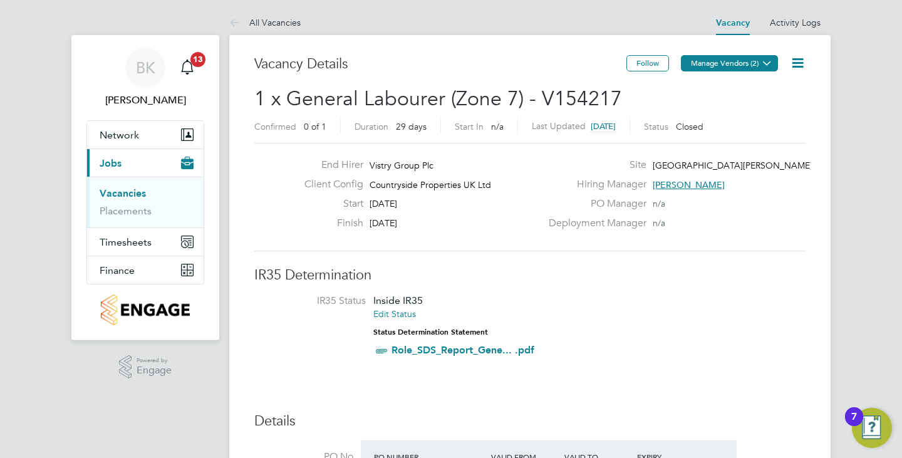
click at [762, 66] on icon at bounding box center [766, 62] width 9 height 9
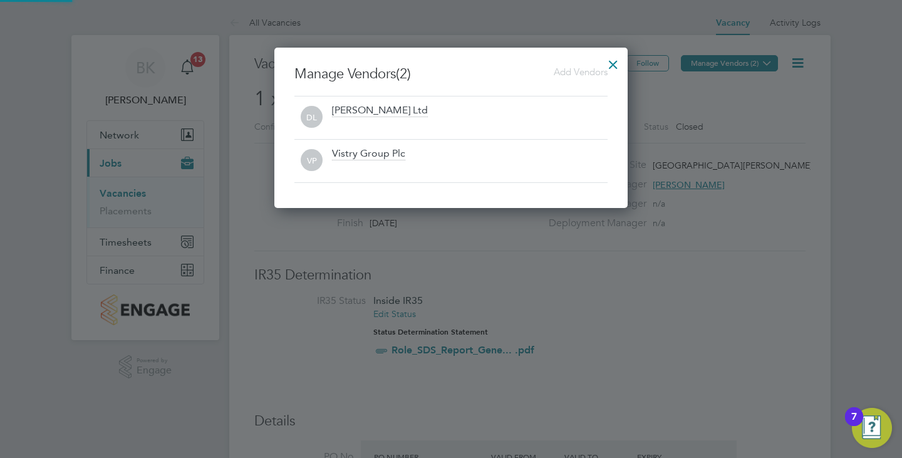
scroll to position [160, 354]
click at [620, 57] on div at bounding box center [613, 61] width 23 height 23
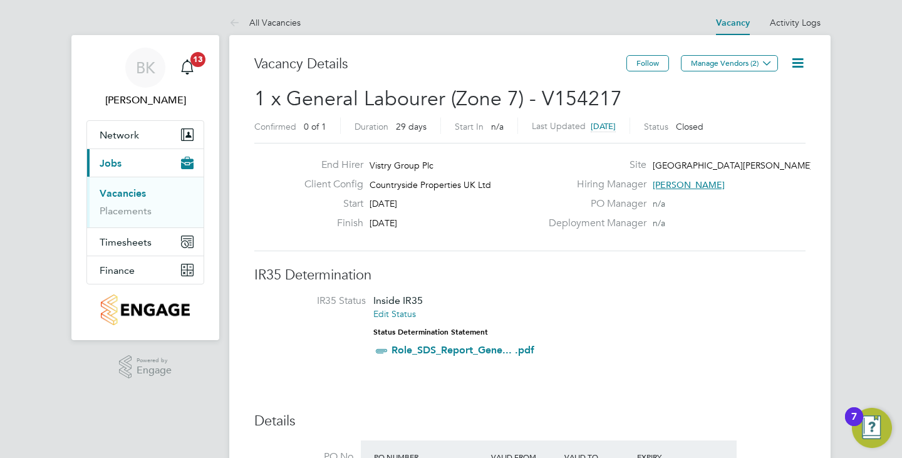
click at [799, 66] on icon at bounding box center [798, 63] width 16 height 16
click at [780, 109] on li "Update Status" at bounding box center [767, 110] width 73 height 18
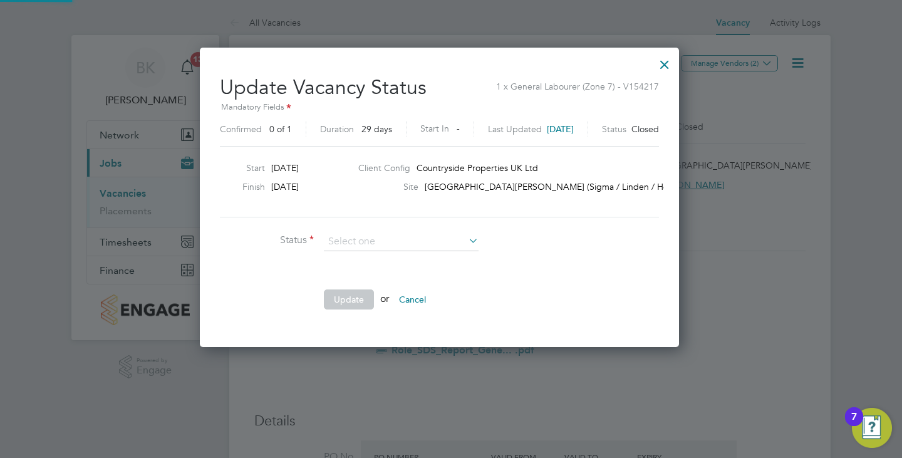
scroll to position [299, 503]
click at [676, 65] on div at bounding box center [664, 61] width 23 height 23
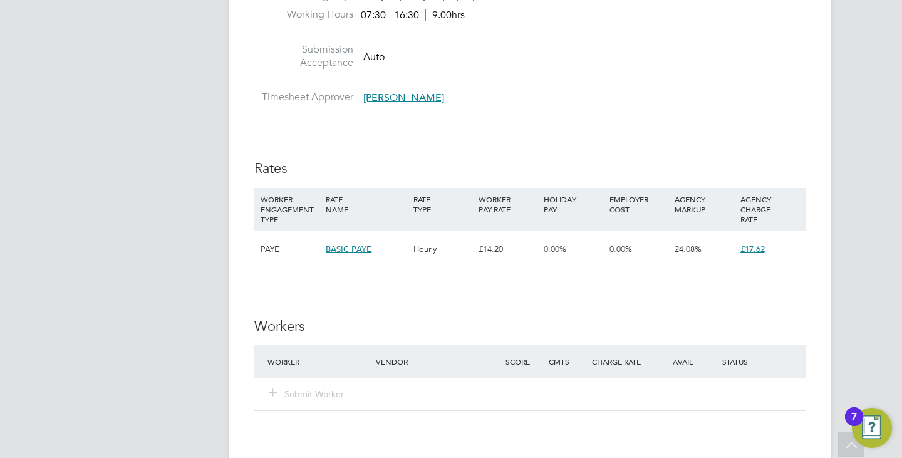
scroll to position [806, 0]
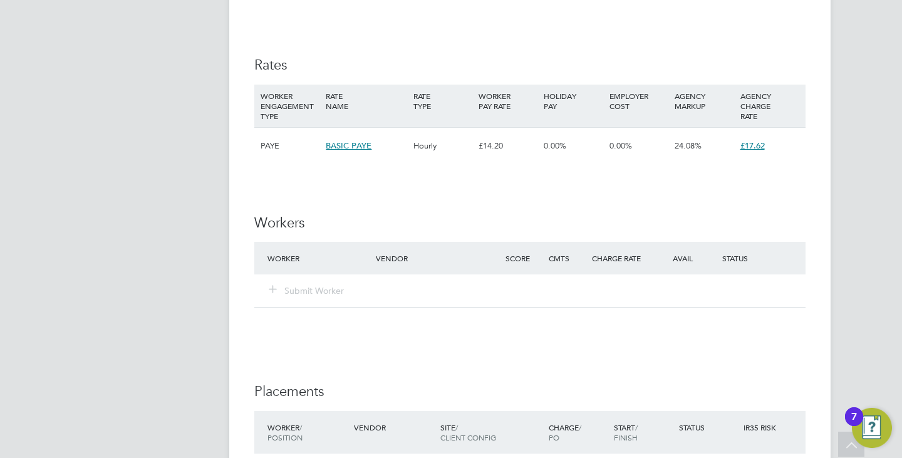
click at [289, 301] on div "Submit Worker" at bounding box center [329, 290] width 130 height 23
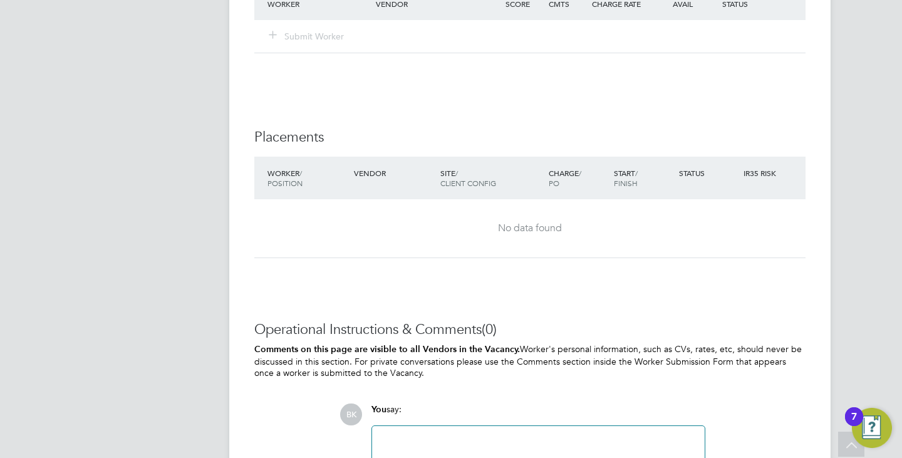
scroll to position [940, 0]
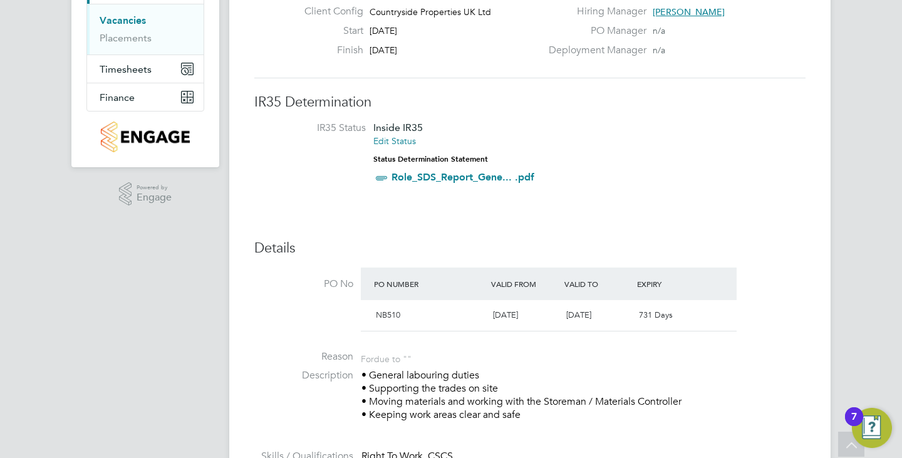
scroll to position [63, 0]
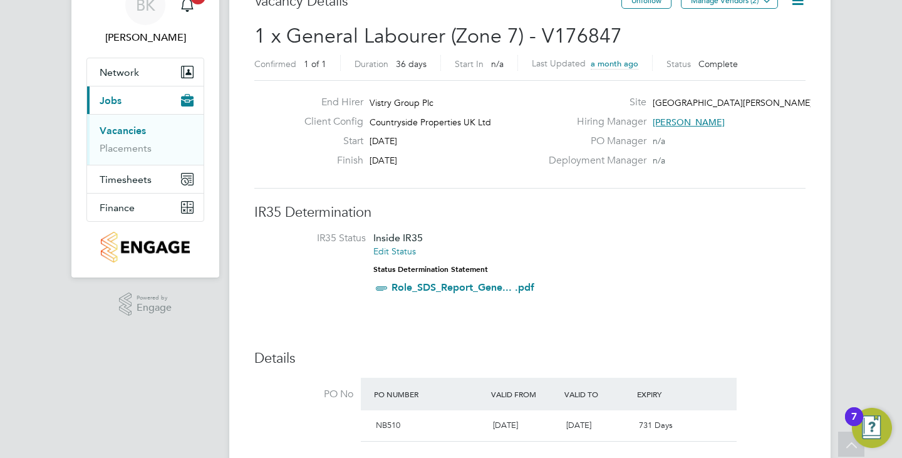
click at [790, 6] on icon at bounding box center [798, 0] width 16 height 16
click at [764, 51] on li "Update Status" at bounding box center [767, 48] width 73 height 18
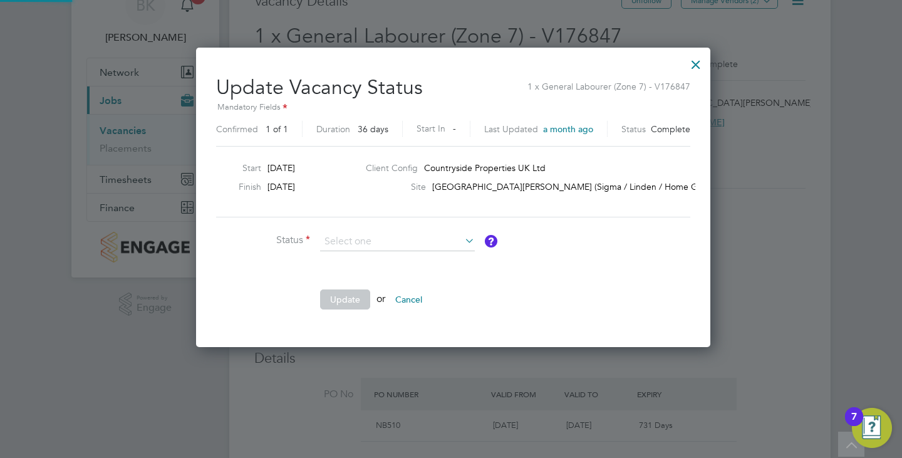
scroll to position [299, 510]
click at [711, 65] on div at bounding box center [451, 229] width 902 height 458
click at [702, 66] on div at bounding box center [696, 61] width 23 height 23
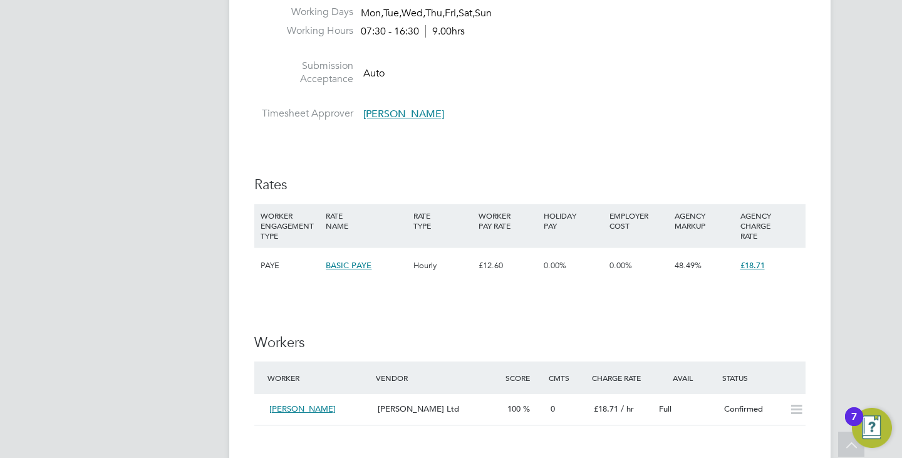
scroll to position [814, 0]
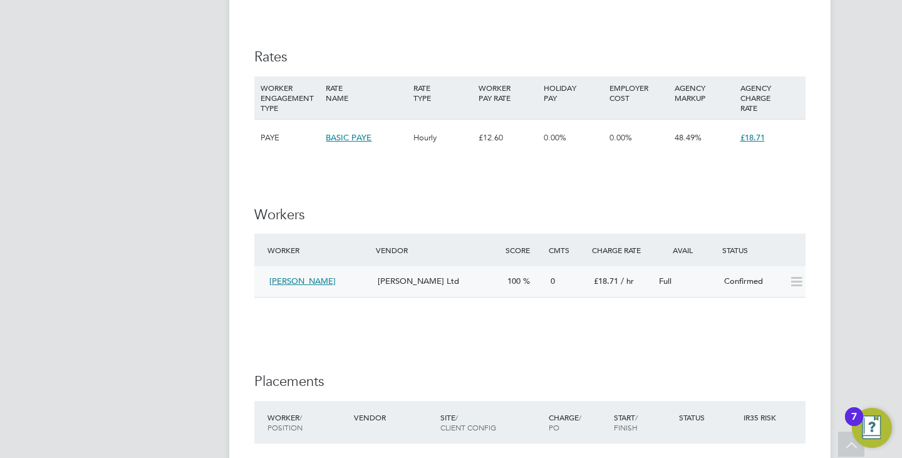
click at [351, 282] on div "[PERSON_NAME]" at bounding box center [318, 281] width 108 height 21
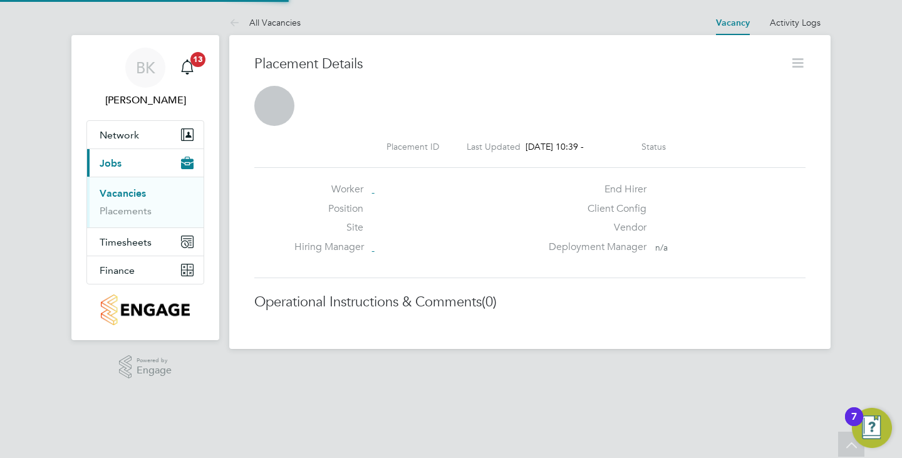
scroll to position [6, 6]
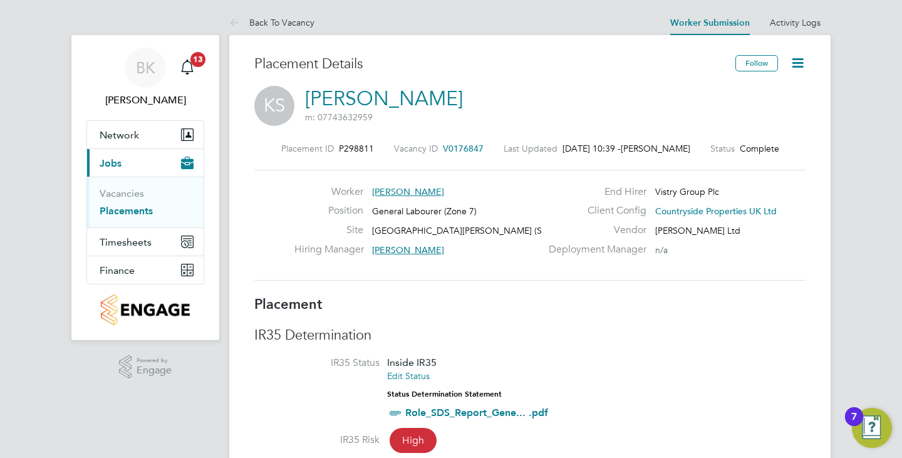
click at [805, 62] on icon at bounding box center [798, 63] width 16 height 16
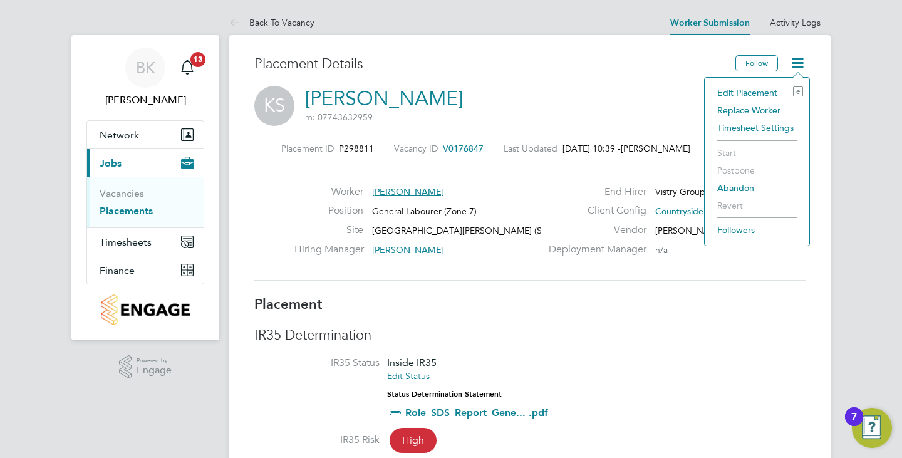
click at [765, 91] on li "Edit Placement e" at bounding box center [757, 93] width 92 height 18
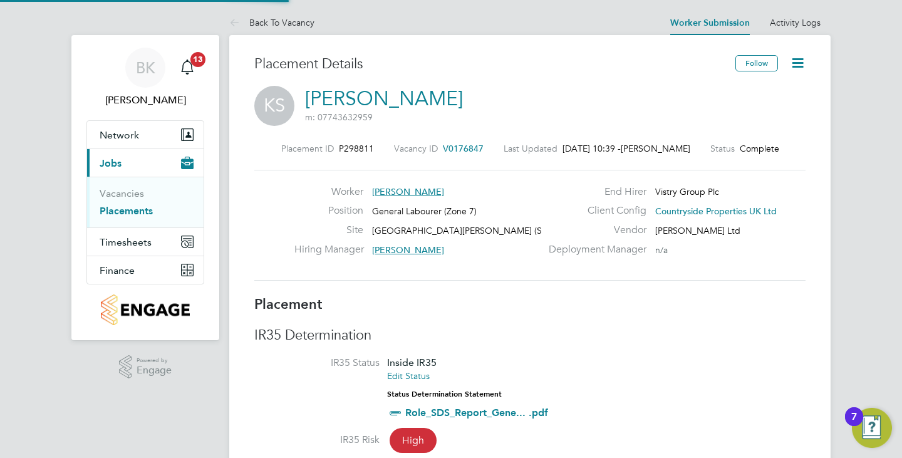
type input "Michael Black"
type input "[PERSON_NAME]"
type input "18 Jul 2025"
type input "22 Aug 2025"
type input "07:30"
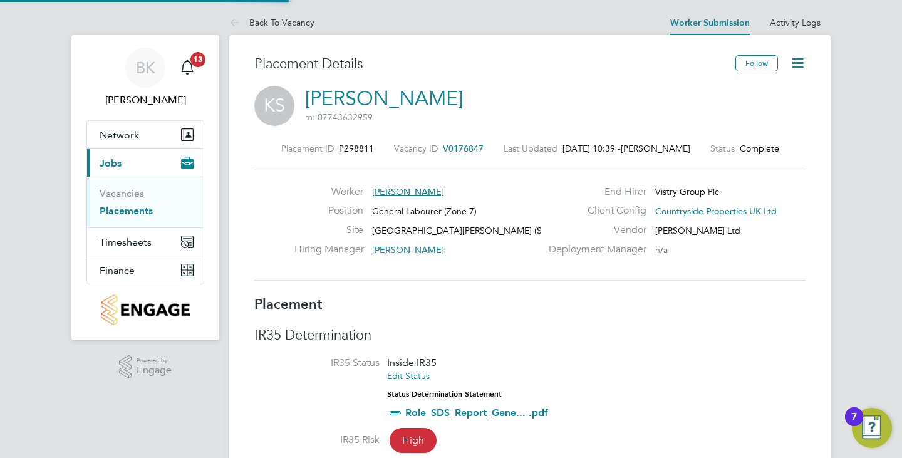
type input "16:30"
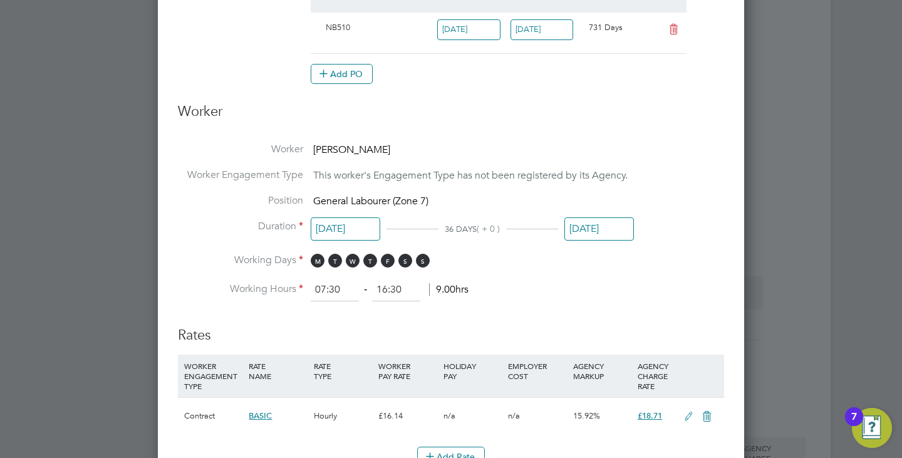
click at [567, 224] on input "22 Aug 2025" at bounding box center [599, 228] width 70 height 23
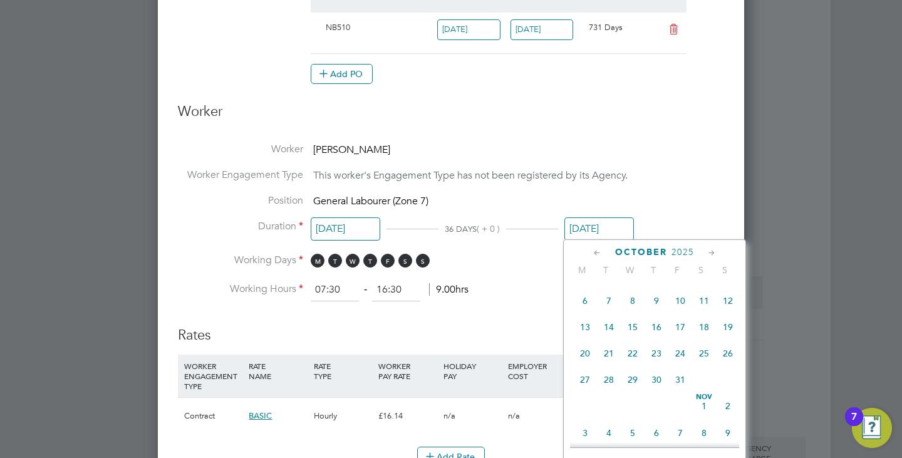
click at [675, 365] on span "24" at bounding box center [680, 353] width 24 height 24
type input "24 Oct 2025"
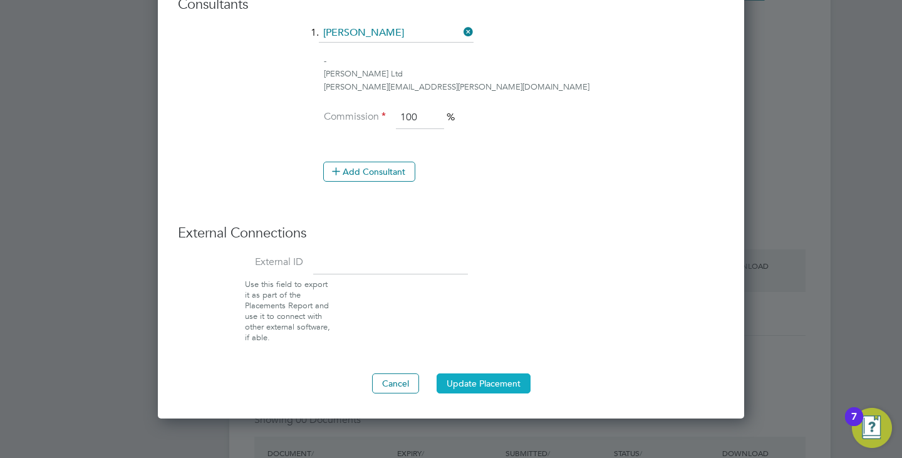
click at [488, 379] on button "Update Placement" at bounding box center [484, 383] width 94 height 20
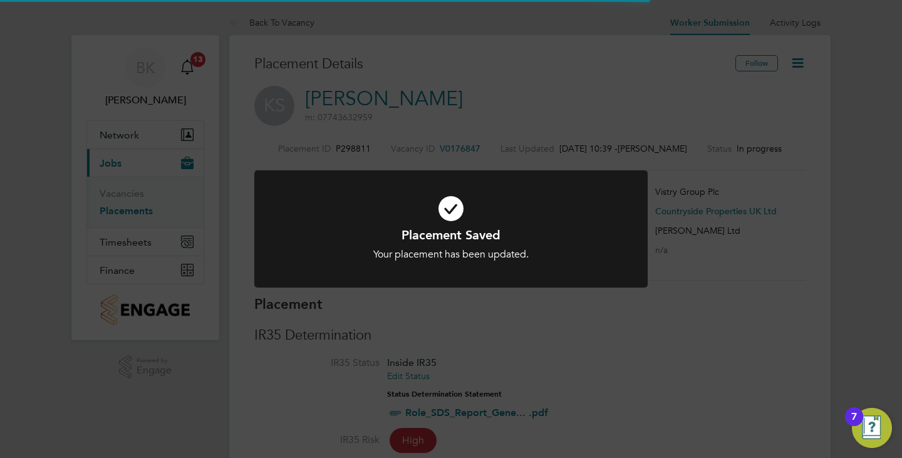
click at [562, 356] on div "Placement Saved Your placement has been updated. Cancel Okay" at bounding box center [451, 229] width 902 height 458
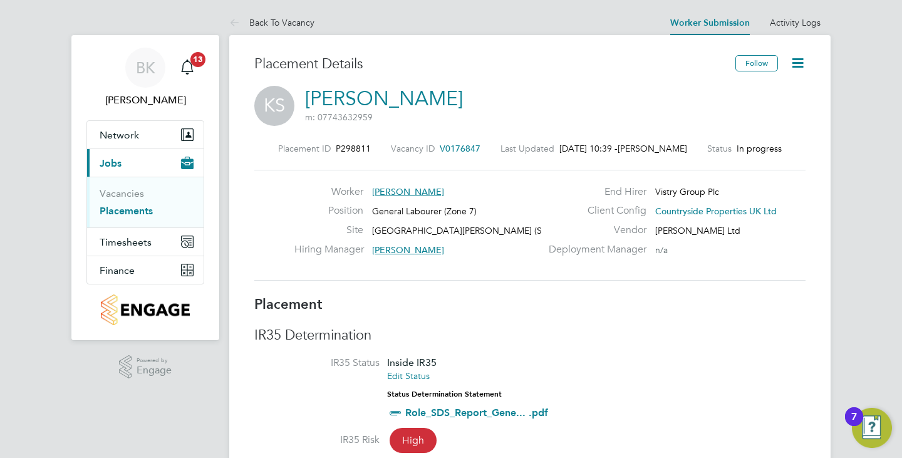
scroll to position [20, 247]
